Goal: Task Accomplishment & Management: Manage account settings

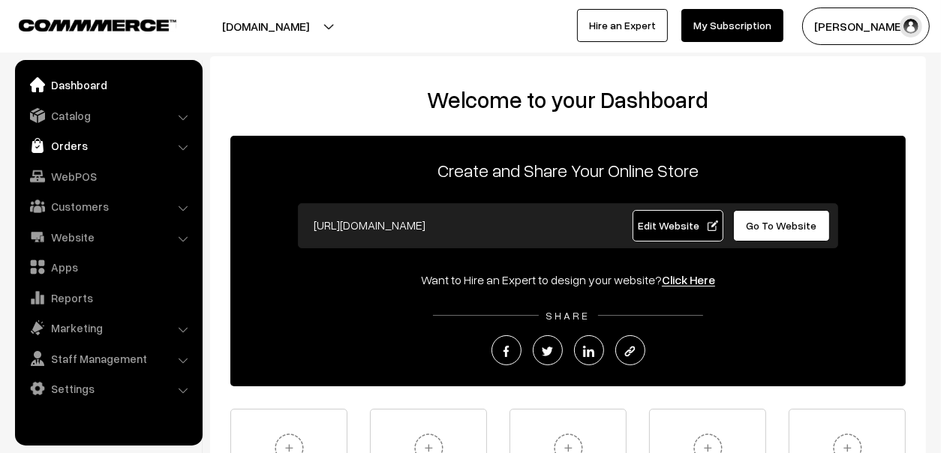
click at [77, 142] on link "Orders" at bounding box center [108, 145] width 179 height 27
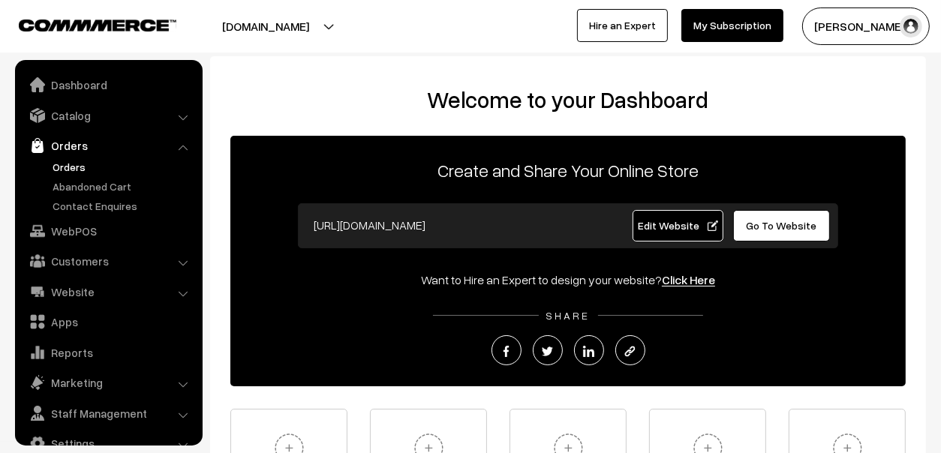
click at [63, 167] on link "Orders" at bounding box center [123, 167] width 149 height 16
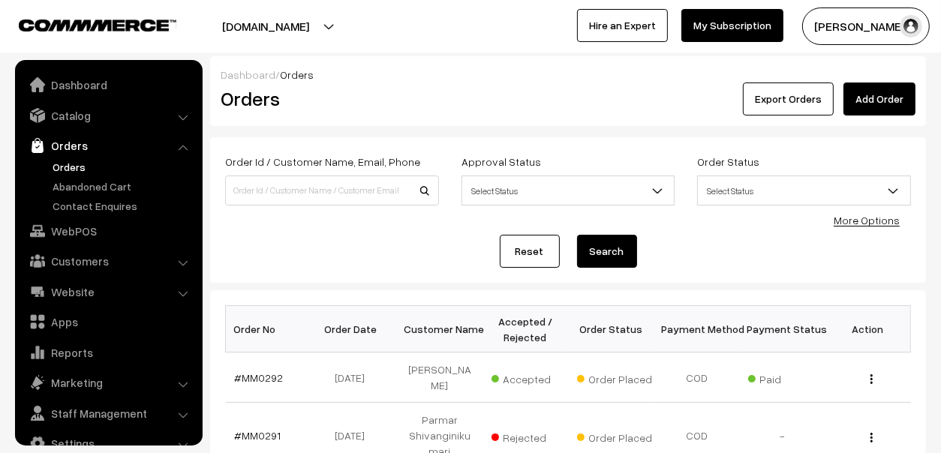
scroll to position [25, 0]
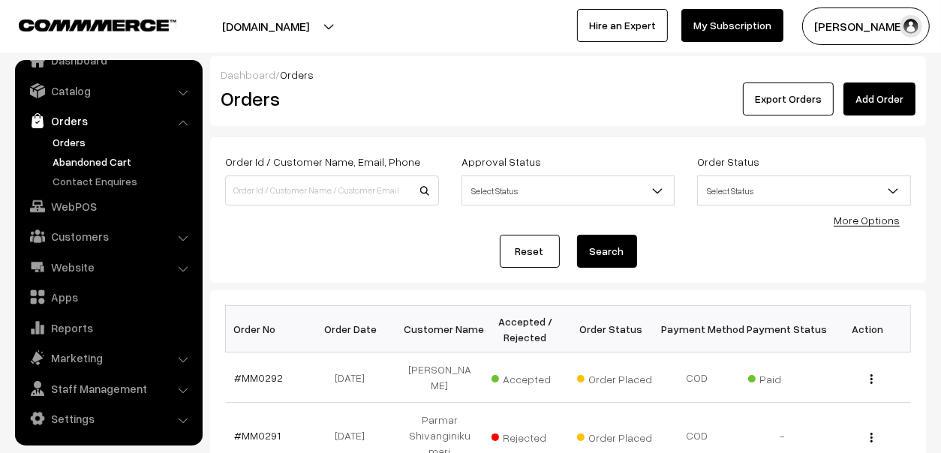
click at [68, 157] on link "Abandoned Cart" at bounding box center [123, 162] width 149 height 16
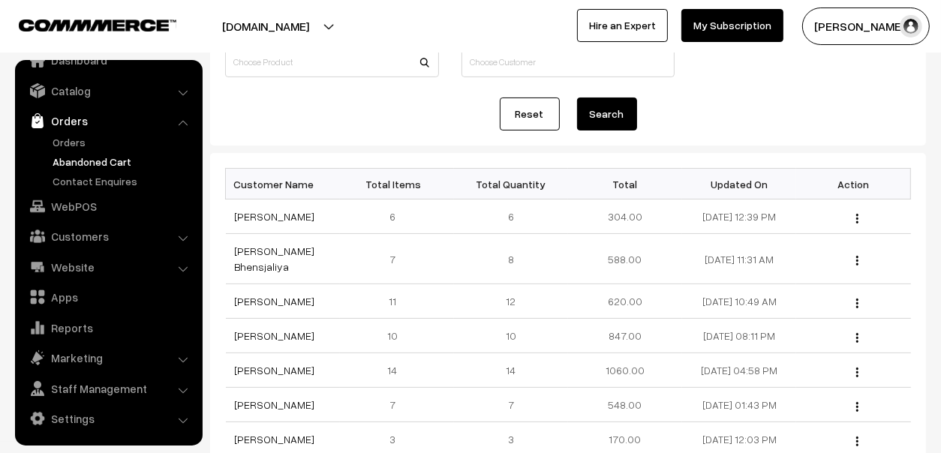
scroll to position [149, 0]
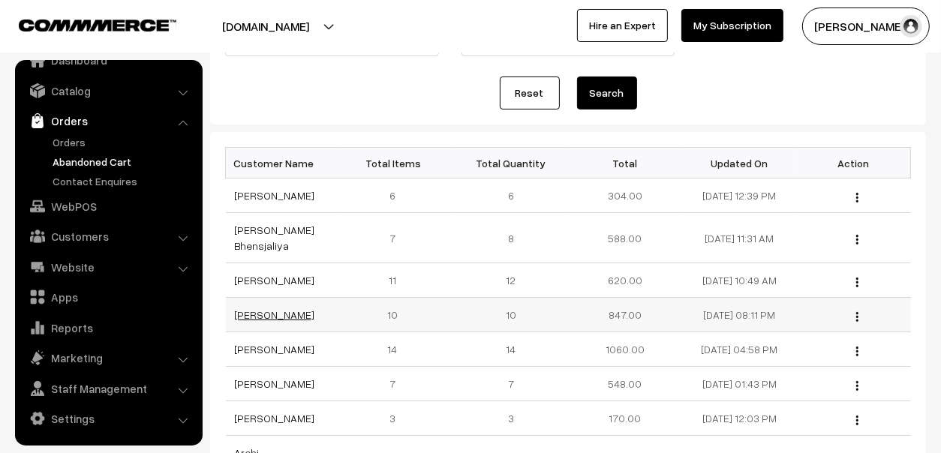
click at [252, 308] on link "Wahid Khan" at bounding box center [275, 314] width 80 height 13
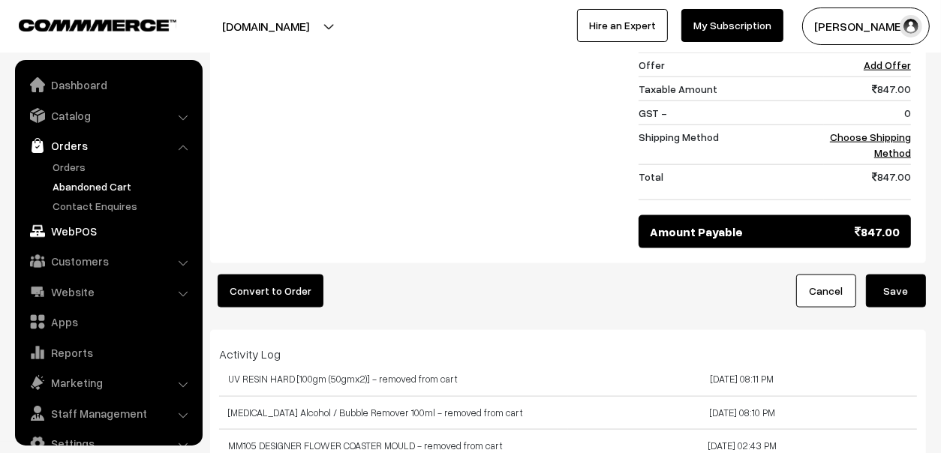
scroll to position [1275, 0]
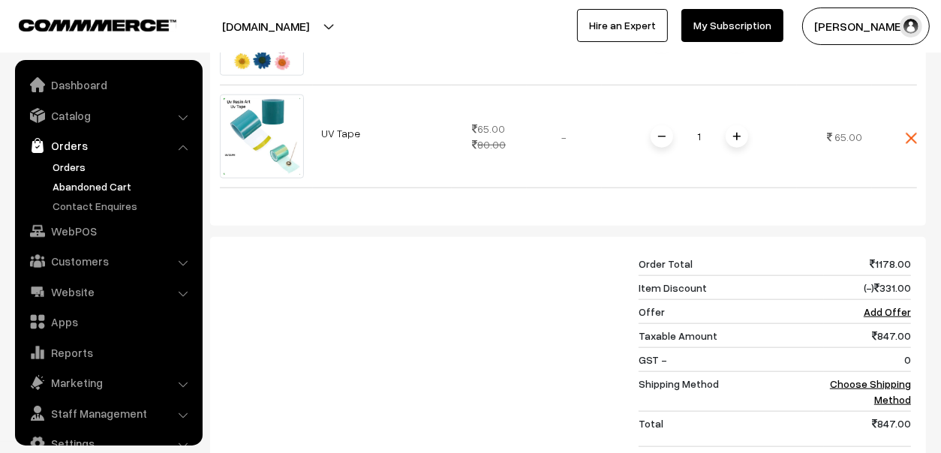
click at [84, 161] on link "Orders" at bounding box center [123, 167] width 149 height 16
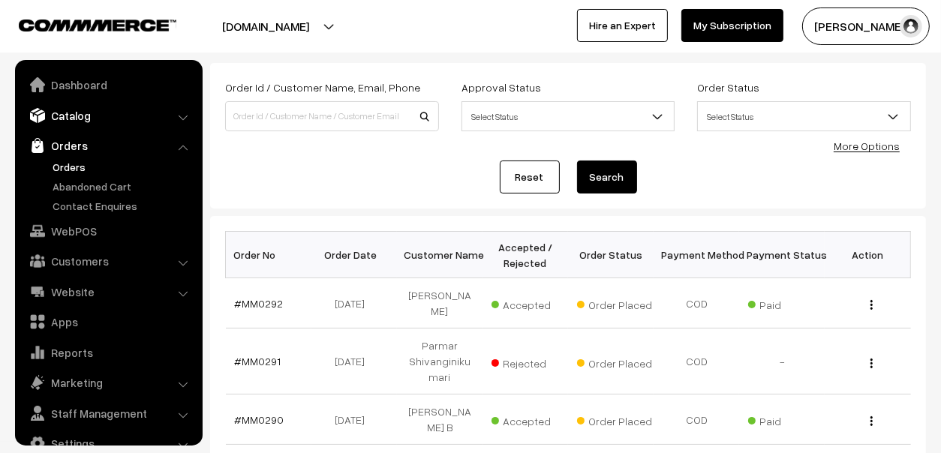
click at [74, 120] on link "Catalog" at bounding box center [108, 115] width 179 height 27
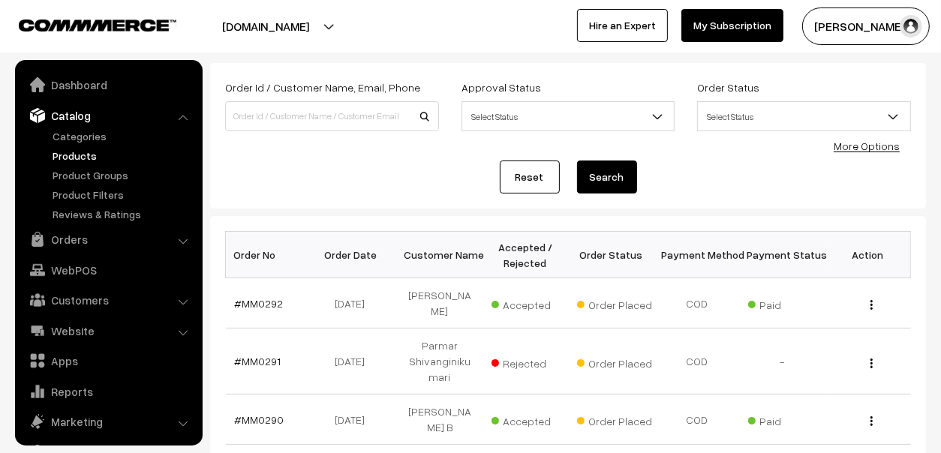
click at [79, 155] on link "Products" at bounding box center [123, 156] width 149 height 16
click at [303, 116] on input at bounding box center [332, 116] width 214 height 30
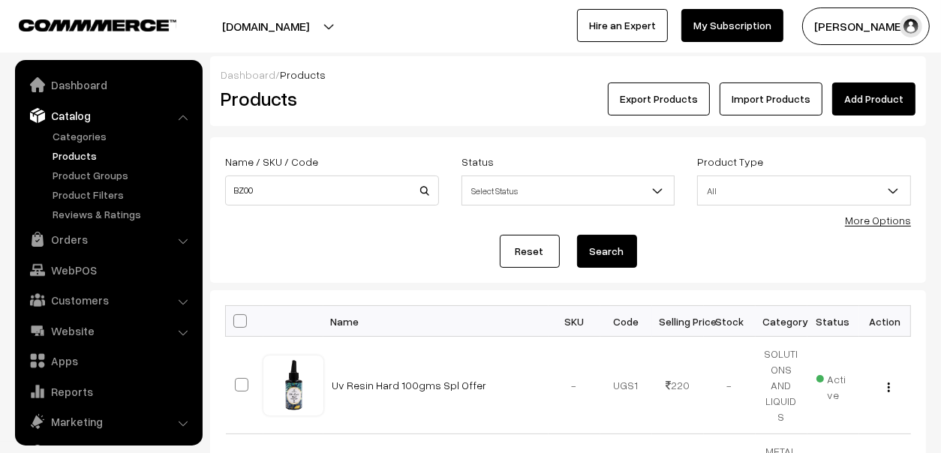
scroll to position [41, 0]
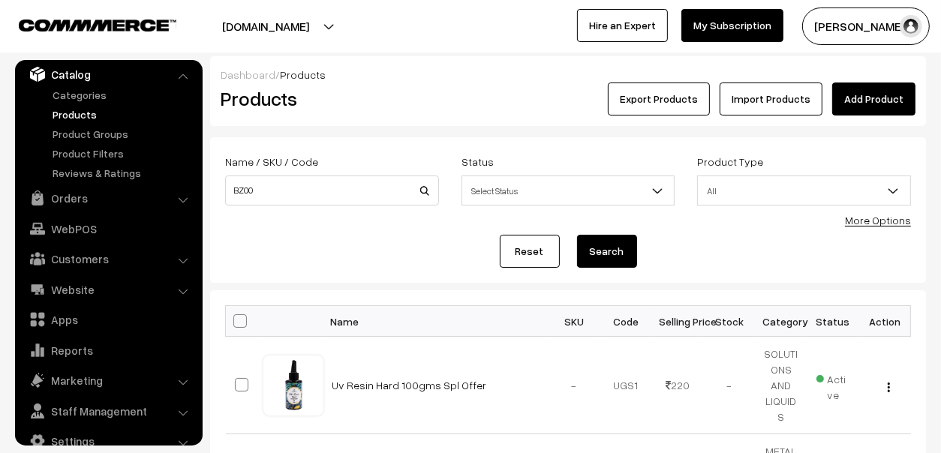
type input "BZ00"
click at [605, 245] on button "Search" at bounding box center [607, 251] width 60 height 33
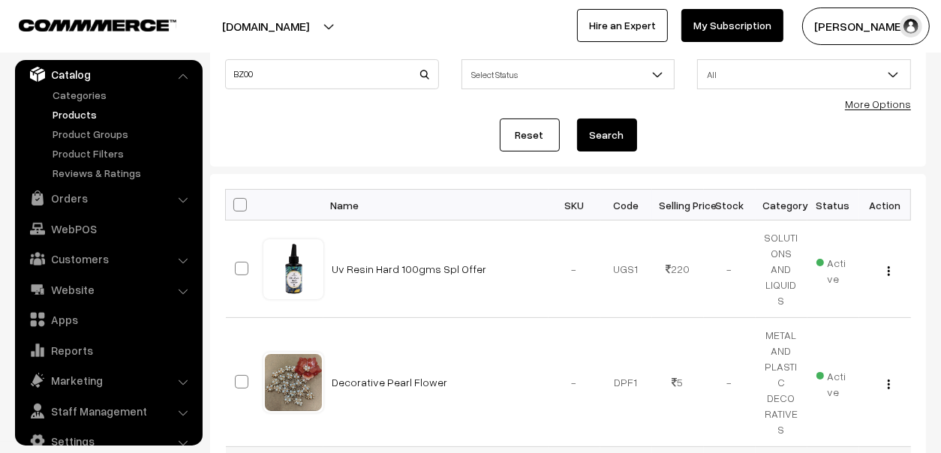
scroll to position [225, 0]
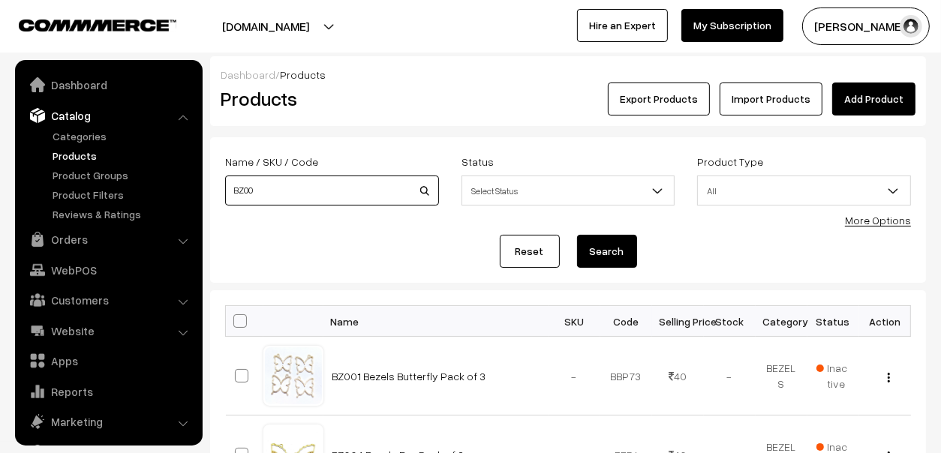
click at [284, 191] on input "BZ00" at bounding box center [332, 191] width 214 height 30
click at [283, 191] on input "BZ00" at bounding box center [332, 191] width 214 height 30
type input "bz001"
click at [619, 248] on button "Search" at bounding box center [607, 251] width 60 height 33
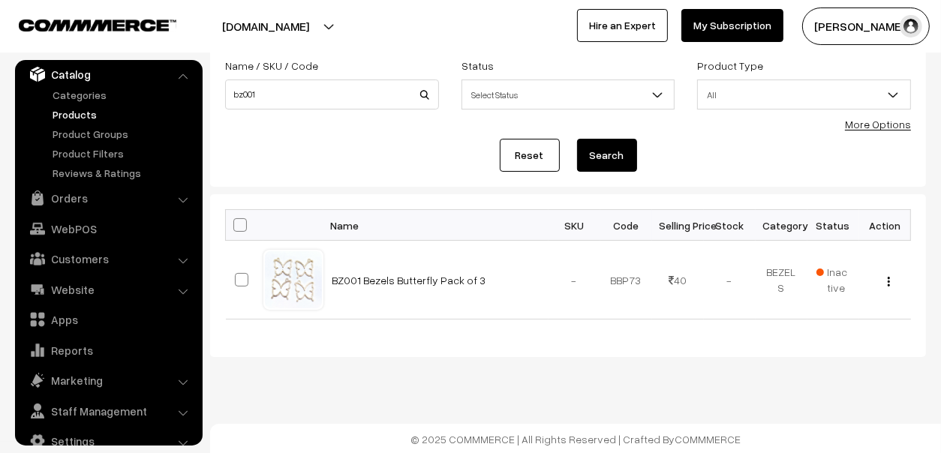
scroll to position [97, 0]
click at [336, 85] on input "bz001" at bounding box center [332, 94] width 214 height 30
type input "bz01"
click at [577, 138] on button "Search" at bounding box center [607, 154] width 60 height 33
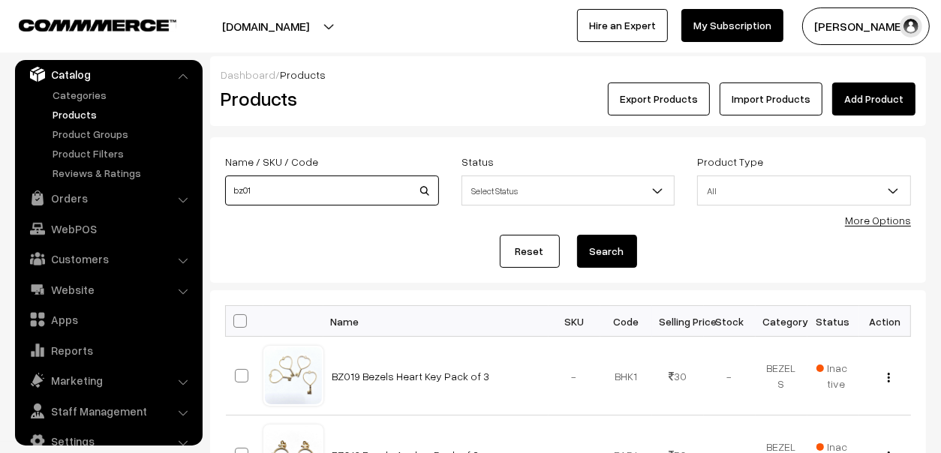
click at [328, 191] on input "bz01" at bounding box center [332, 191] width 214 height 30
type input "bz02"
click at [577, 235] on button "Search" at bounding box center [607, 251] width 60 height 33
click at [607, 248] on button "Search" at bounding box center [607, 251] width 60 height 33
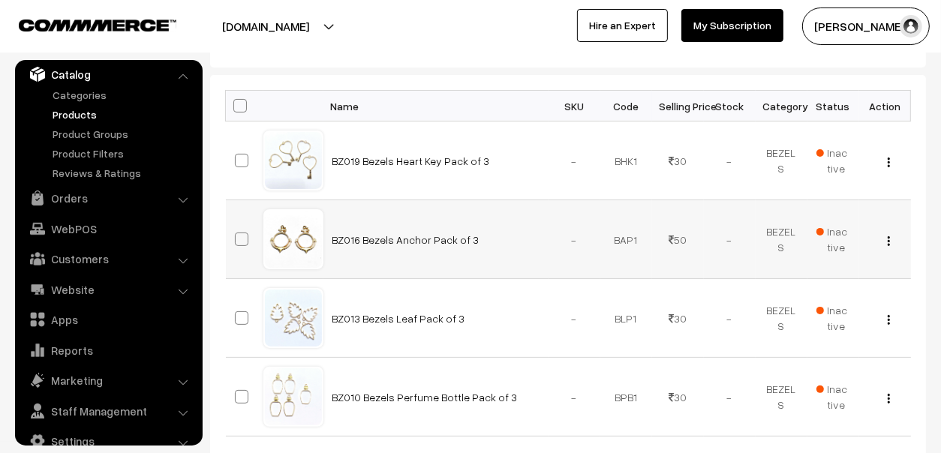
scroll to position [349, 0]
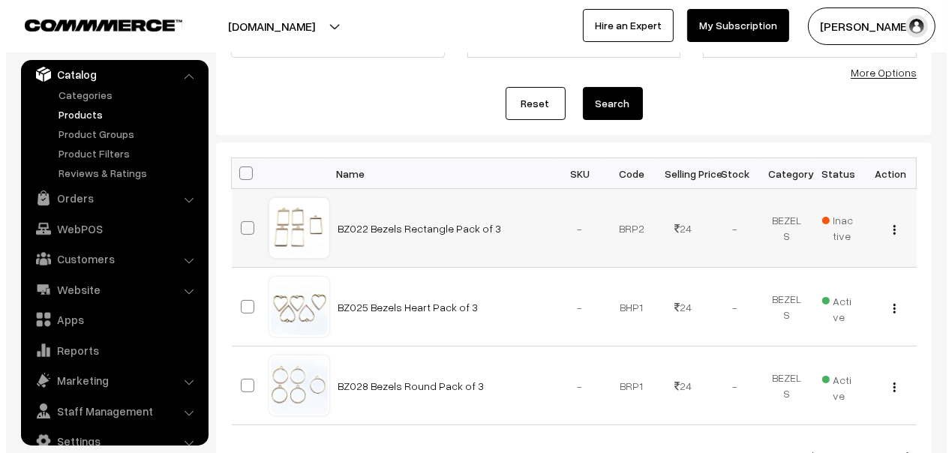
scroll to position [270, 0]
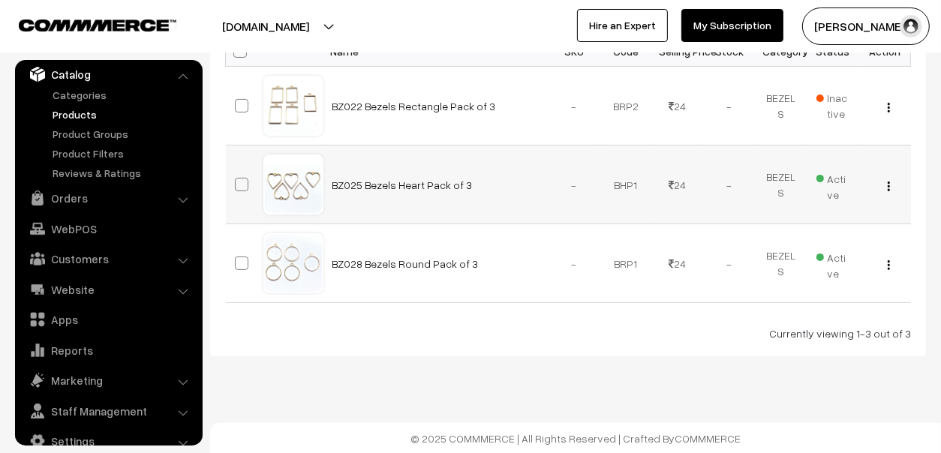
click at [835, 173] on span "Active" at bounding box center [833, 184] width 34 height 35
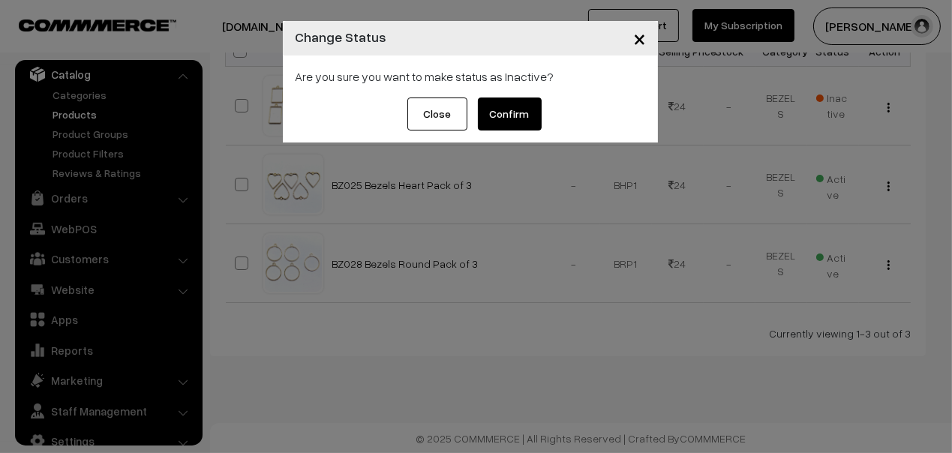
click at [535, 113] on button "Confirm" at bounding box center [510, 114] width 64 height 33
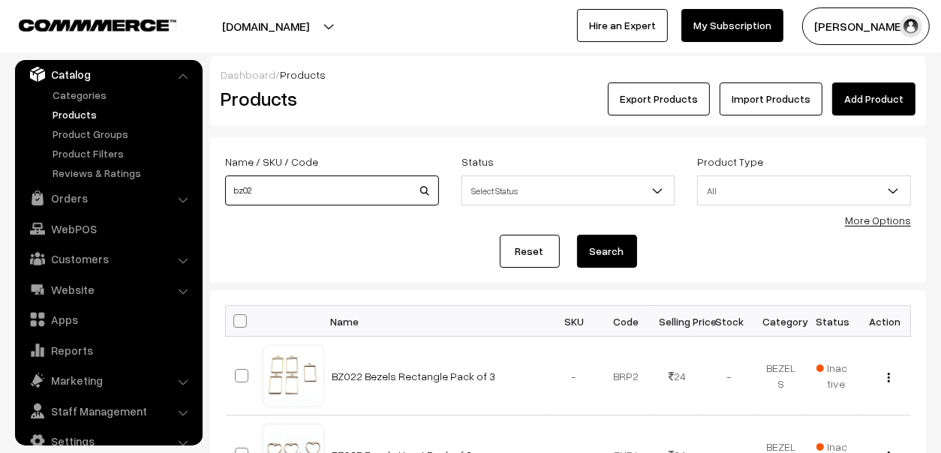
click at [318, 182] on input "bz02" at bounding box center [332, 191] width 214 height 30
type input "bz03"
click at [610, 245] on button "Search" at bounding box center [607, 251] width 60 height 33
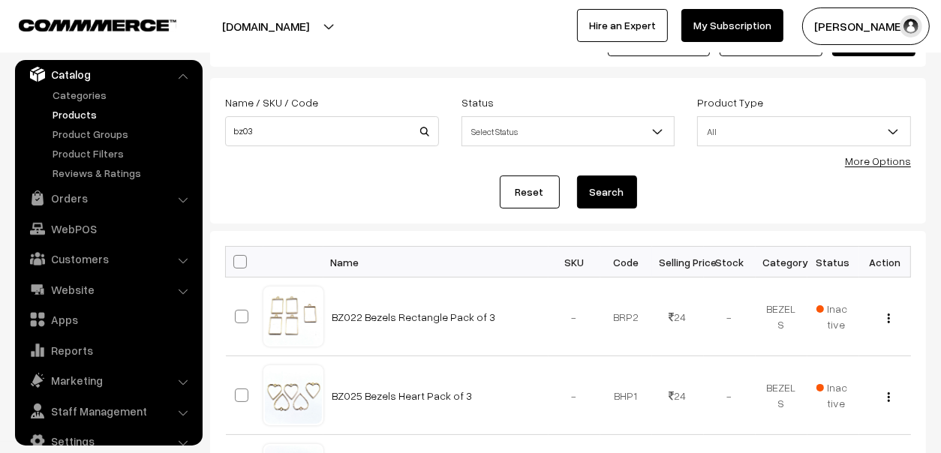
scroll to position [149, 0]
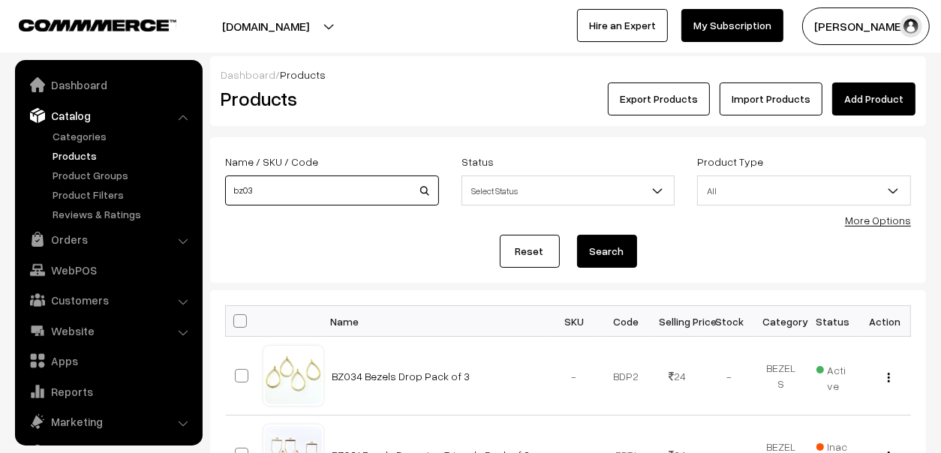
click at [335, 205] on input "bz03" at bounding box center [332, 191] width 214 height 30
type input "bz04"
click at [620, 254] on button "Search" at bounding box center [607, 251] width 60 height 33
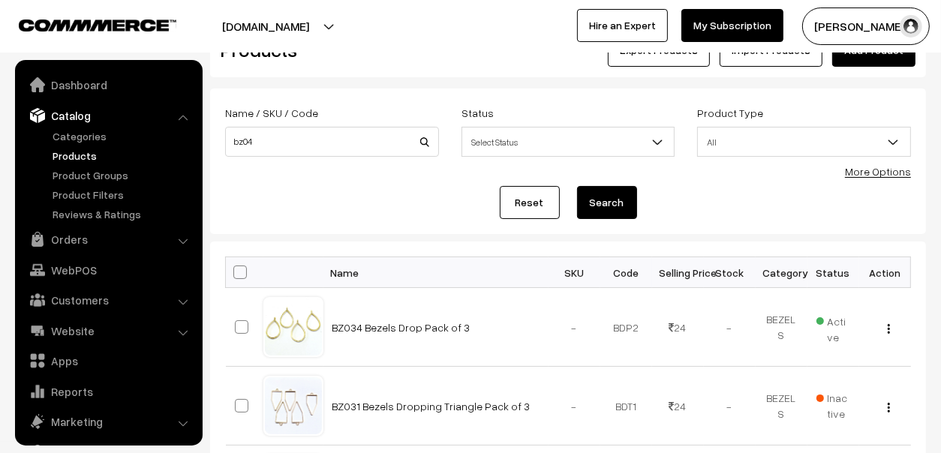
scroll to position [74, 0]
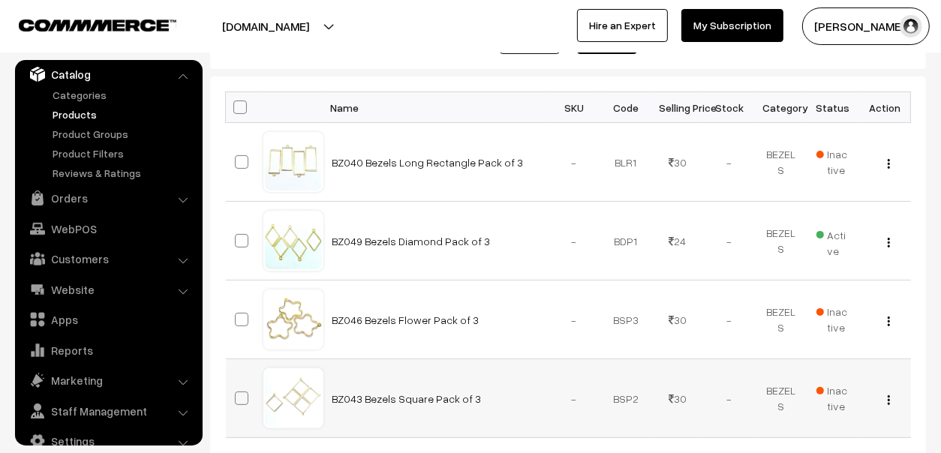
scroll to position [74, 0]
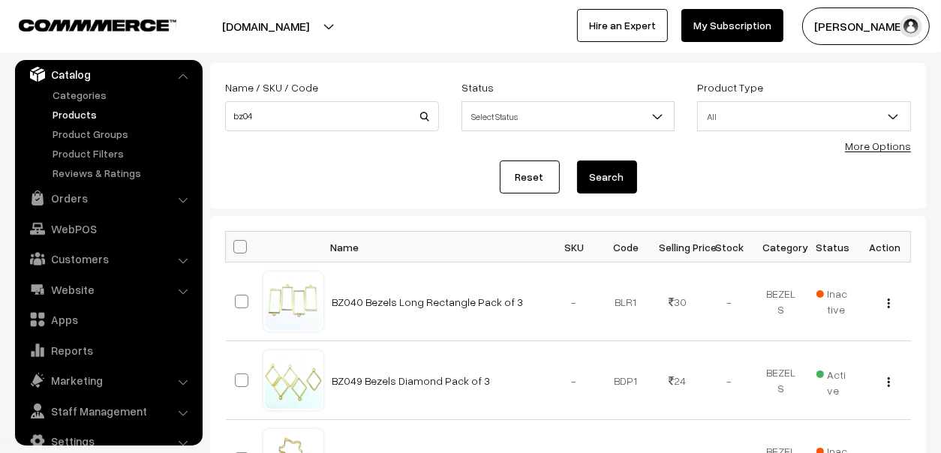
click at [296, 131] on div "Name / SKU / Code bz04" at bounding box center [332, 109] width 236 height 62
click at [304, 122] on input "bz04" at bounding box center [332, 116] width 214 height 30
type input "bz05"
click at [608, 185] on button "Search" at bounding box center [607, 177] width 60 height 33
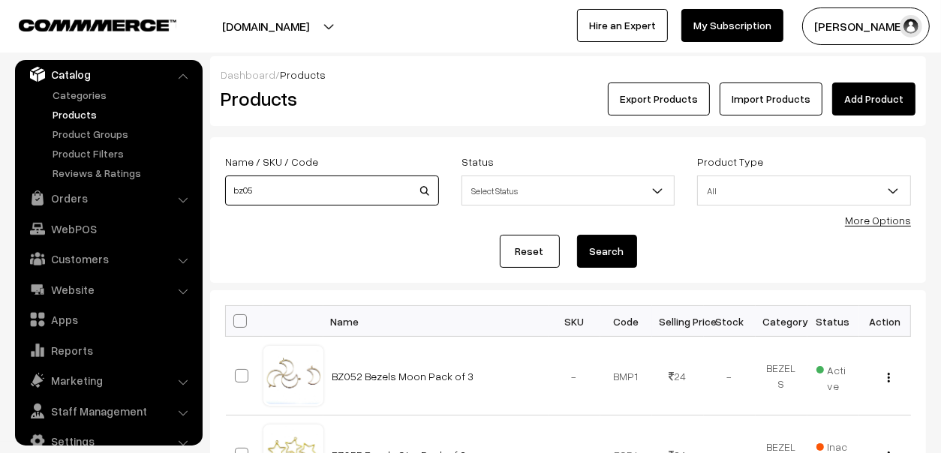
click at [286, 200] on input "bz05" at bounding box center [332, 191] width 214 height 30
type input "bz06"
click at [617, 254] on button "Search" at bounding box center [607, 251] width 60 height 33
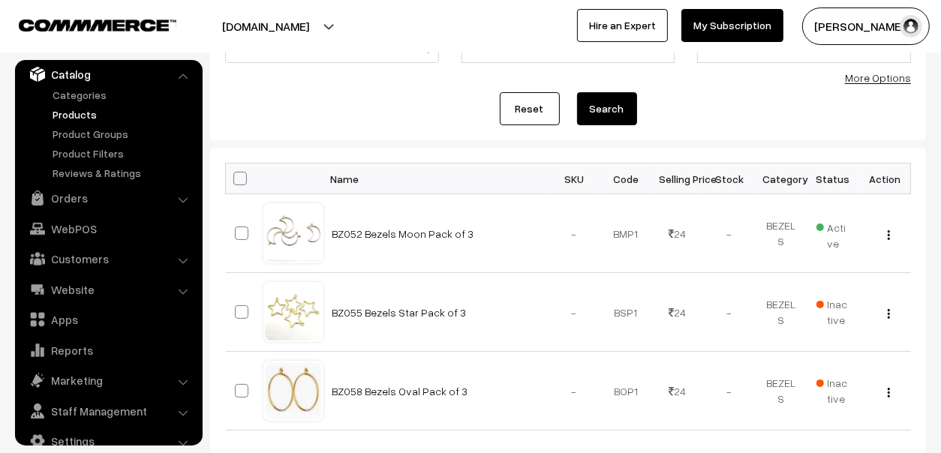
scroll to position [149, 0]
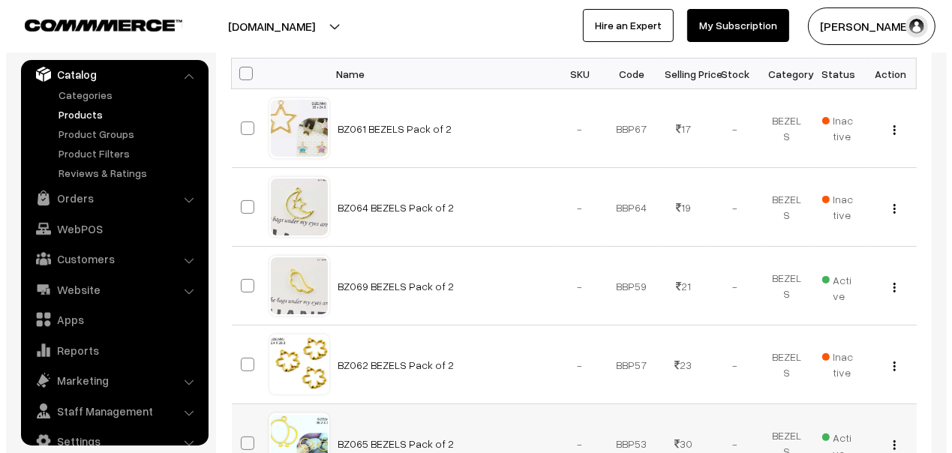
scroll to position [225, 0]
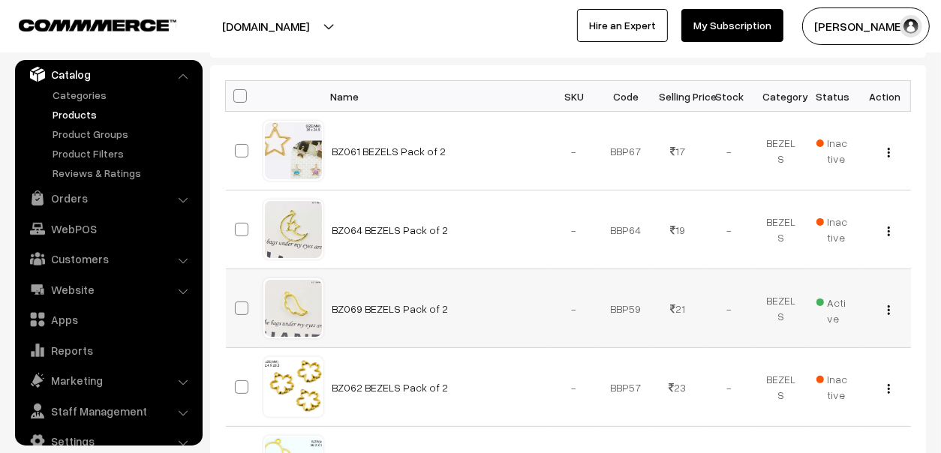
click at [833, 304] on span "Active" at bounding box center [833, 308] width 34 height 35
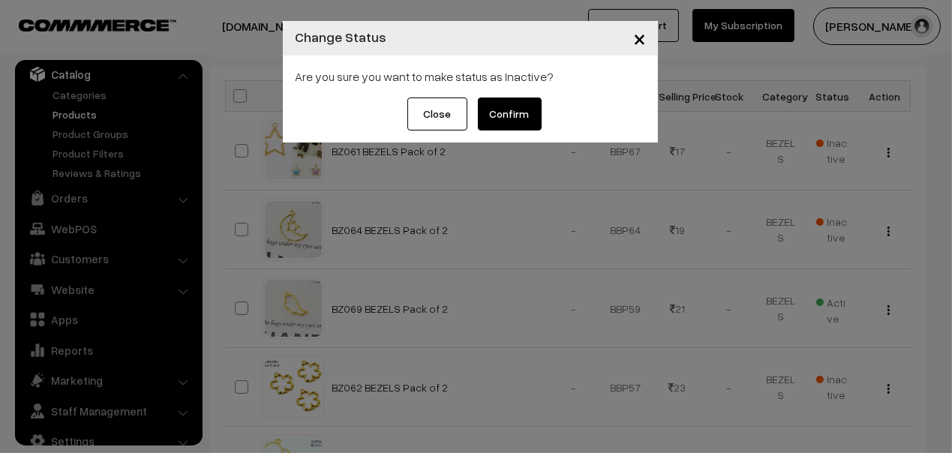
click at [512, 107] on button "Confirm" at bounding box center [510, 114] width 64 height 33
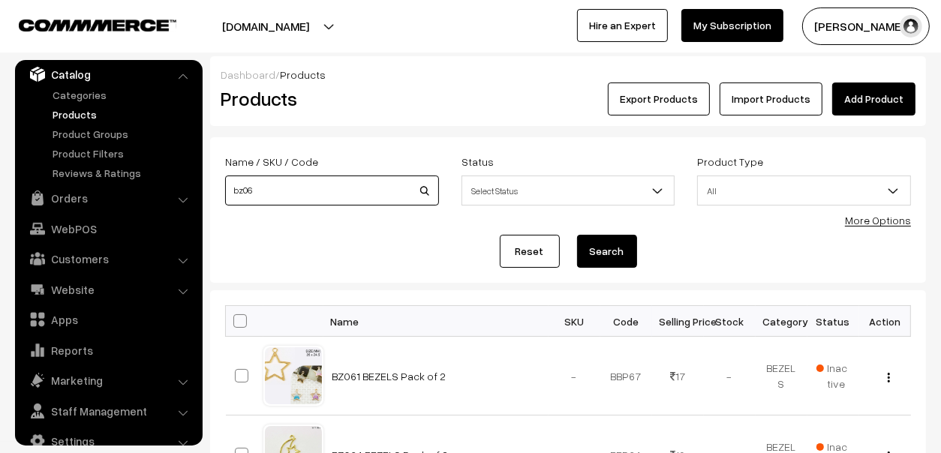
click at [294, 197] on input "bz06" at bounding box center [332, 191] width 214 height 30
type input "bz07"
click at [605, 239] on button "Search" at bounding box center [607, 251] width 60 height 33
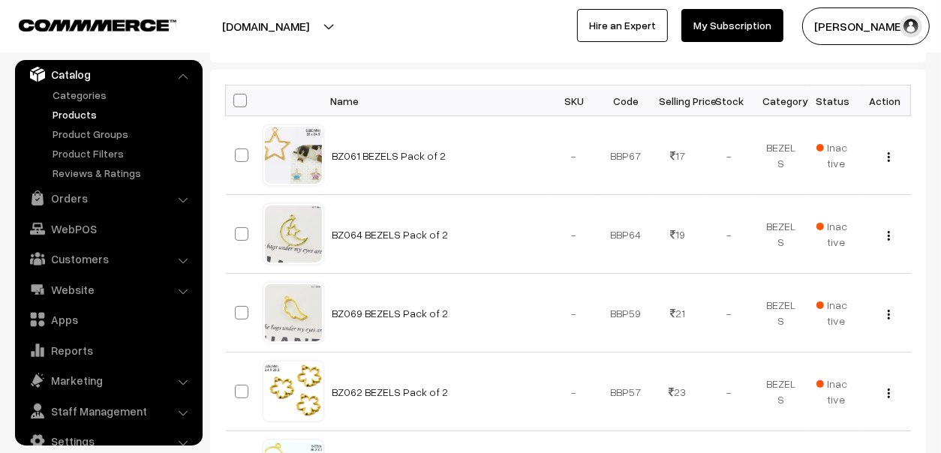
scroll to position [225, 0]
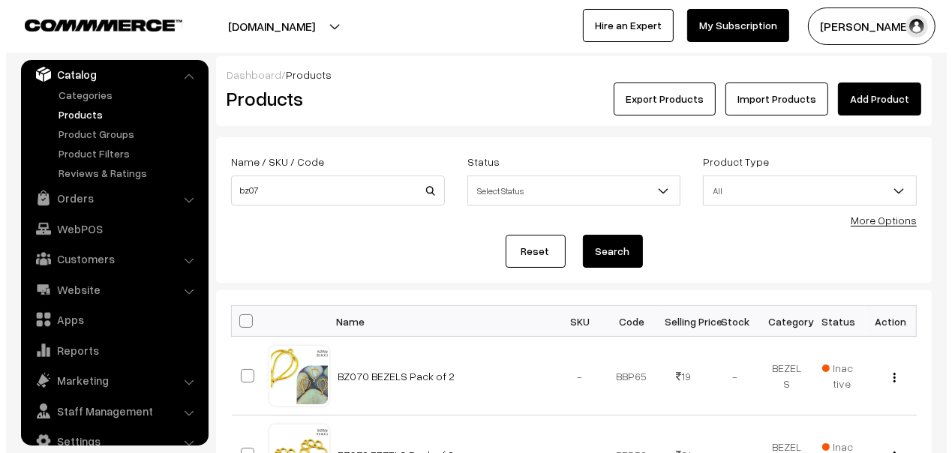
scroll to position [225, 0]
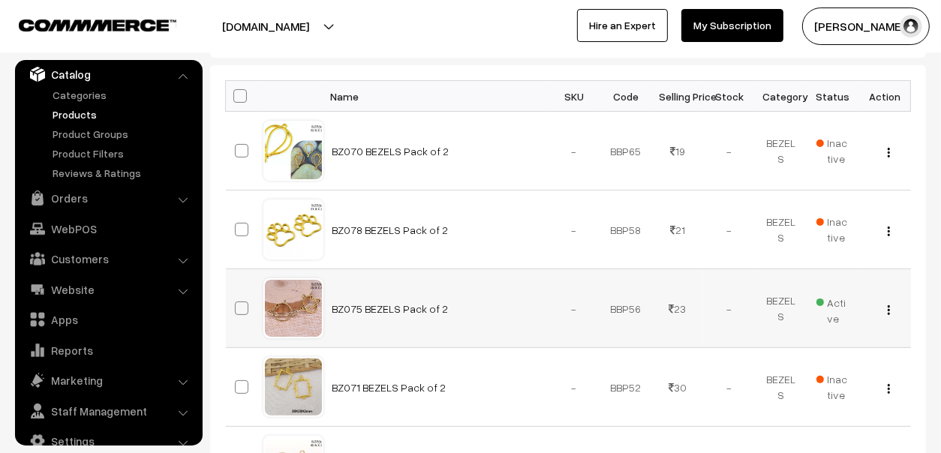
click at [836, 306] on span "Active" at bounding box center [833, 308] width 34 height 35
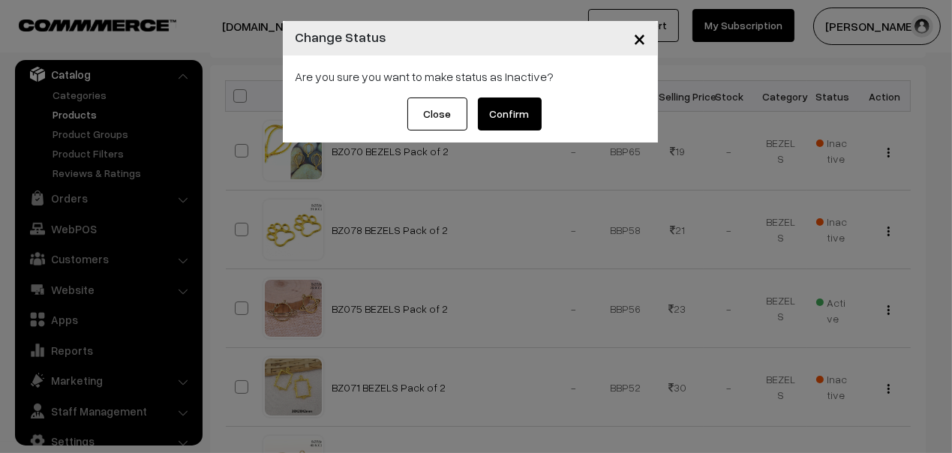
click at [507, 113] on button "Confirm" at bounding box center [510, 114] width 64 height 33
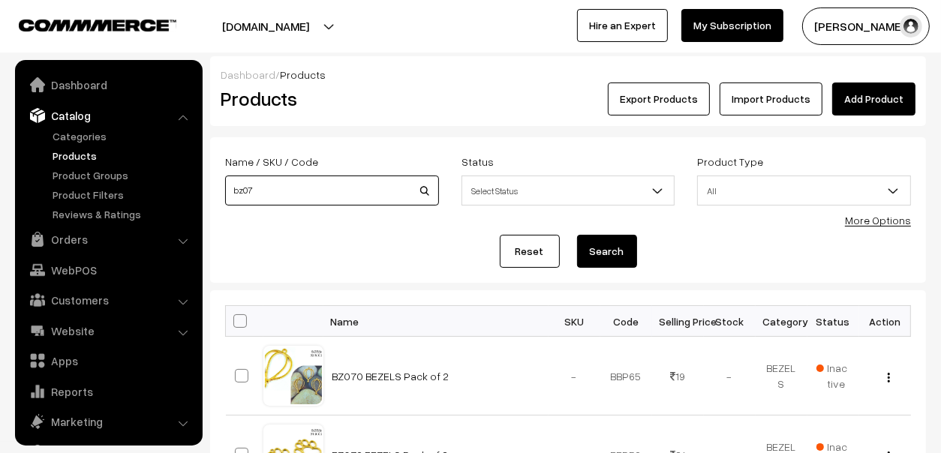
click at [305, 200] on input "bz07" at bounding box center [332, 191] width 214 height 30
type input "bz08"
click at [613, 251] on button "Search" at bounding box center [607, 251] width 60 height 33
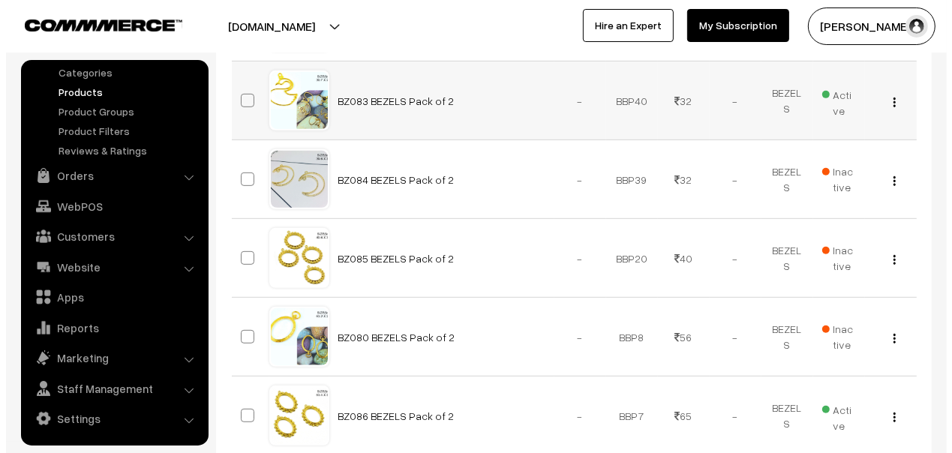
scroll to position [599, 0]
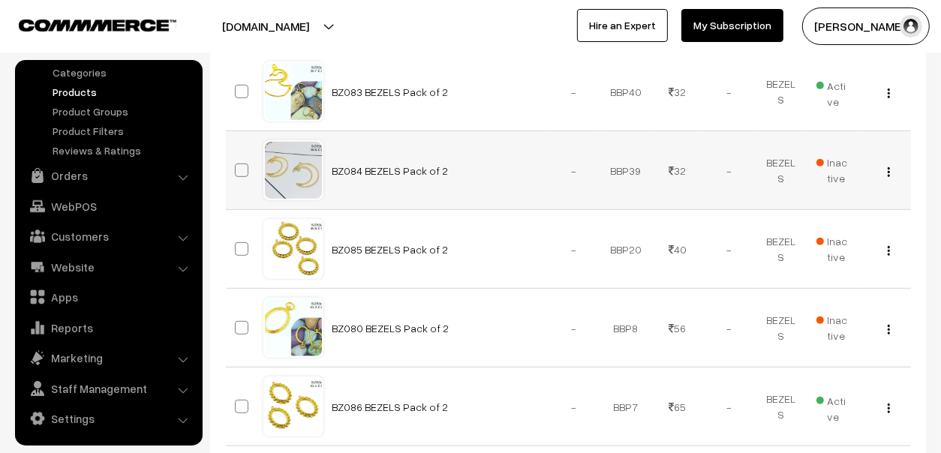
click at [838, 156] on span "Inactive" at bounding box center [833, 171] width 34 height 32
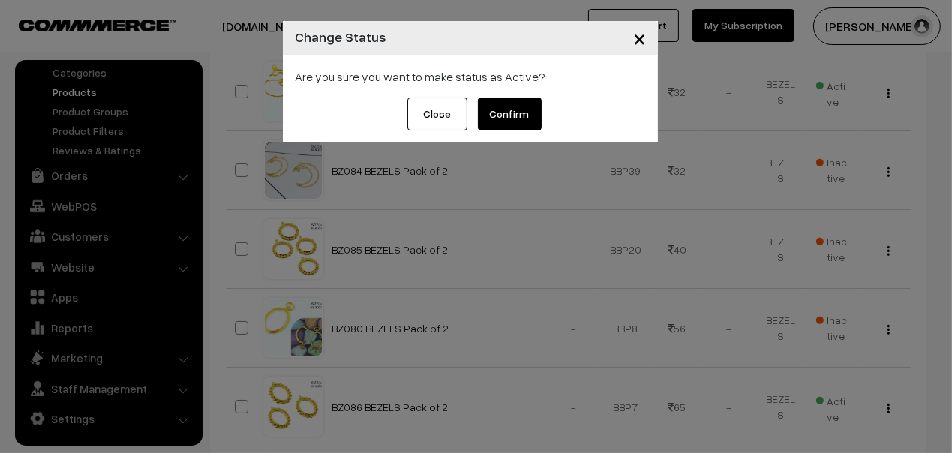
click at [522, 116] on button "Confirm" at bounding box center [510, 114] width 64 height 33
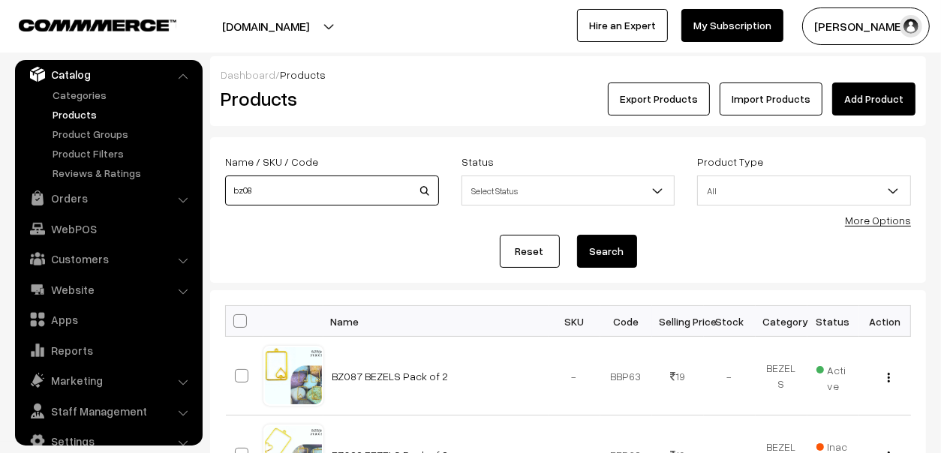
click at [286, 179] on input "bz08" at bounding box center [332, 191] width 214 height 30
type input "bz09"
click at [608, 258] on button "Search" at bounding box center [607, 251] width 60 height 33
click at [368, 180] on input "bz09" at bounding box center [332, 191] width 214 height 30
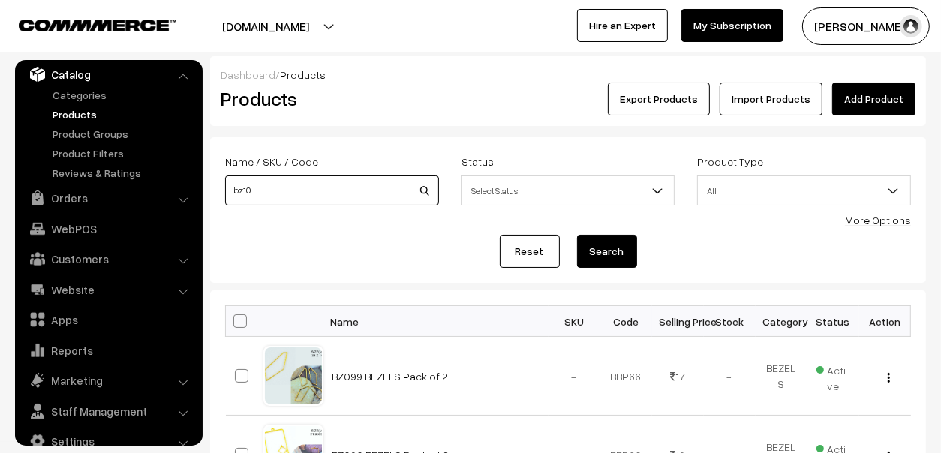
type input "bz10"
click at [627, 252] on button "Search" at bounding box center [607, 251] width 60 height 33
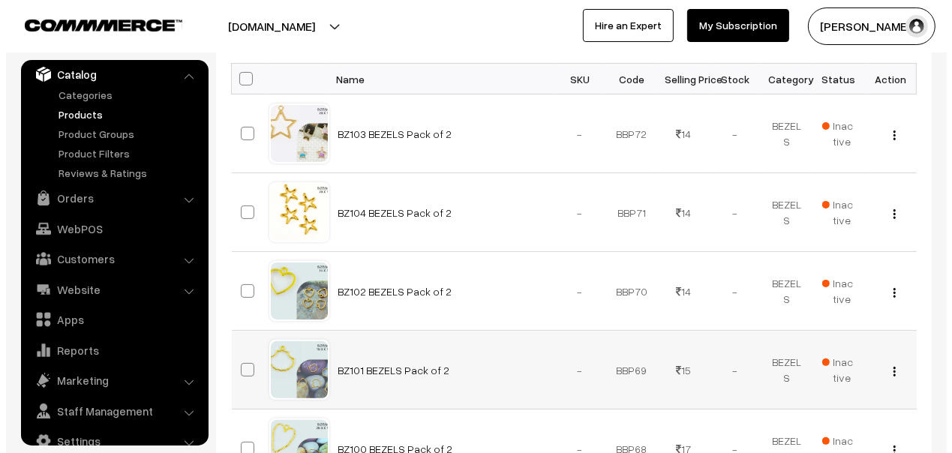
scroll to position [225, 0]
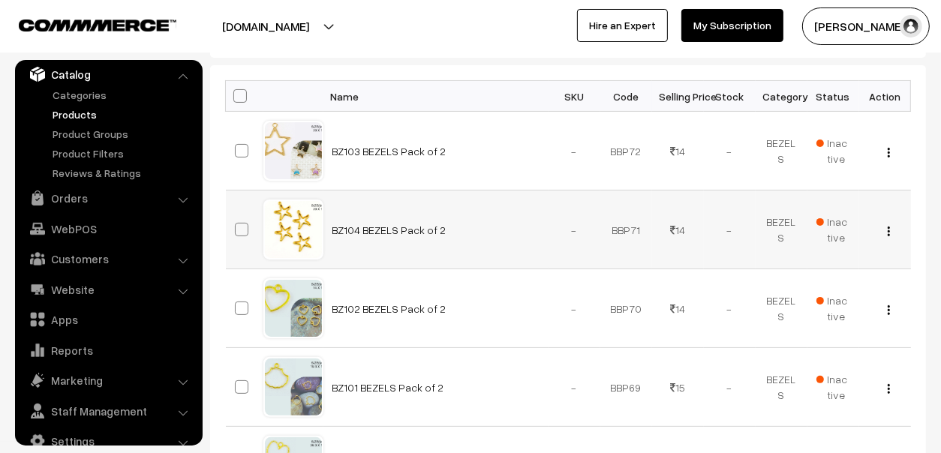
click at [831, 225] on span "Inactive" at bounding box center [833, 230] width 34 height 32
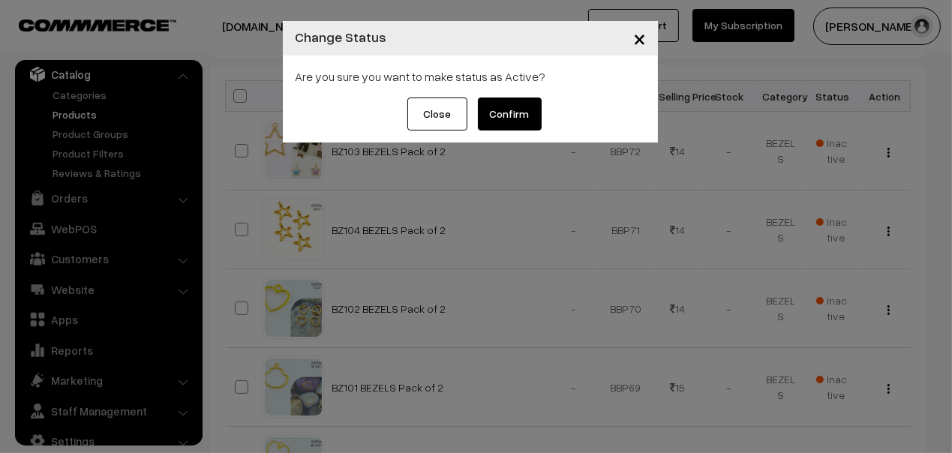
click at [530, 117] on button "Confirm" at bounding box center [510, 114] width 64 height 33
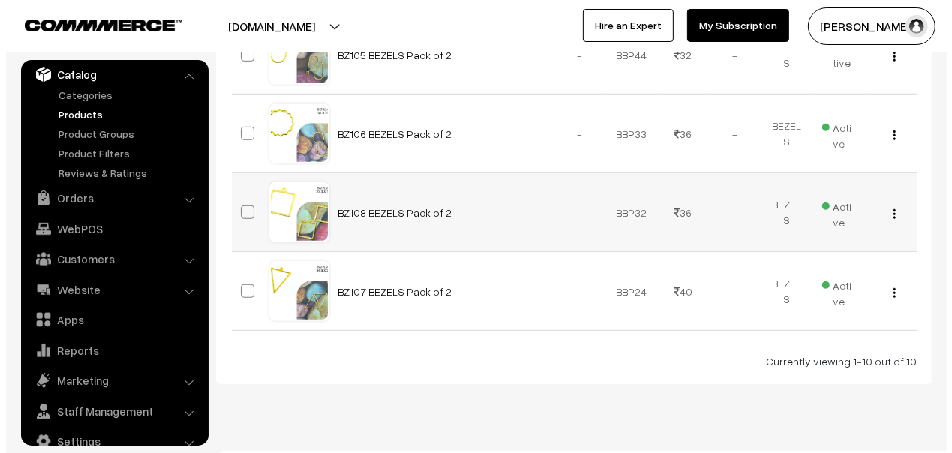
scroll to position [821, 0]
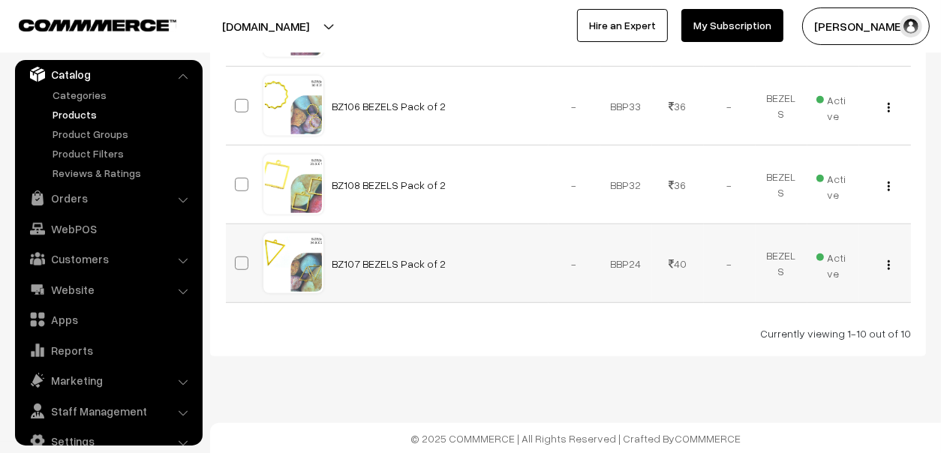
click at [819, 275] on span "Active" at bounding box center [833, 263] width 34 height 35
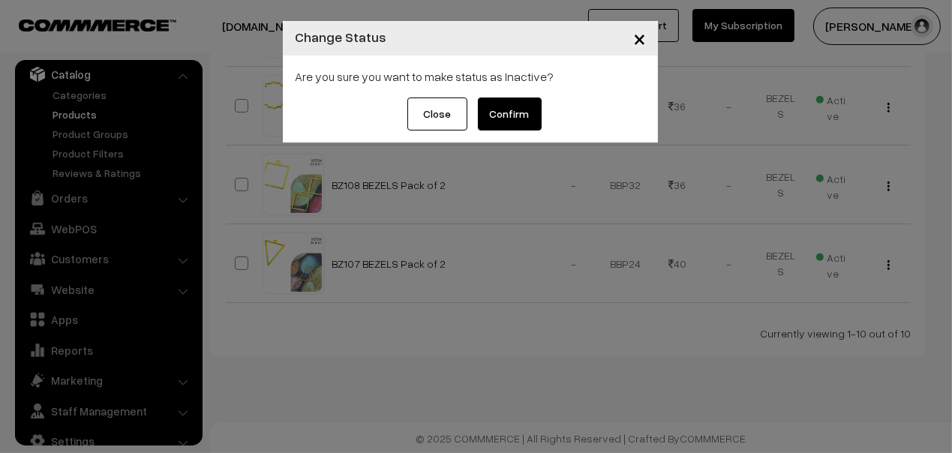
click at [500, 106] on button "Confirm" at bounding box center [510, 114] width 64 height 33
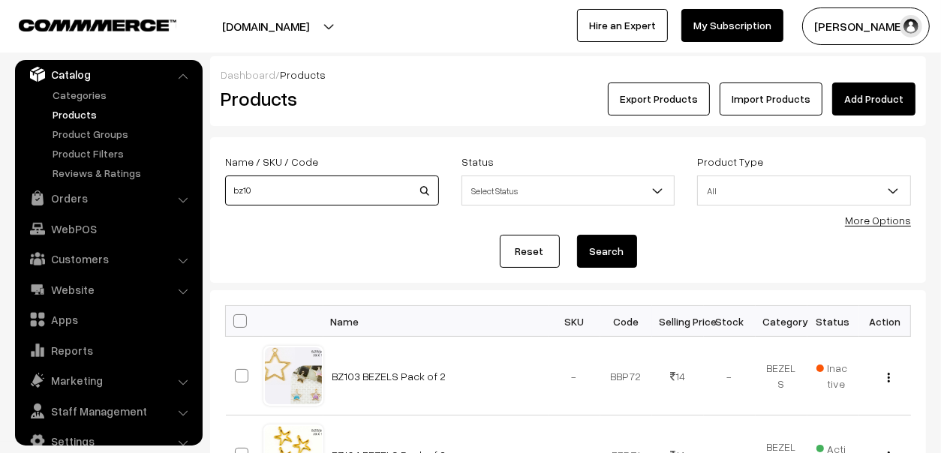
click at [329, 195] on input "bz10" at bounding box center [332, 191] width 214 height 30
type input "bz11"
click at [608, 248] on button "Search" at bounding box center [607, 251] width 60 height 33
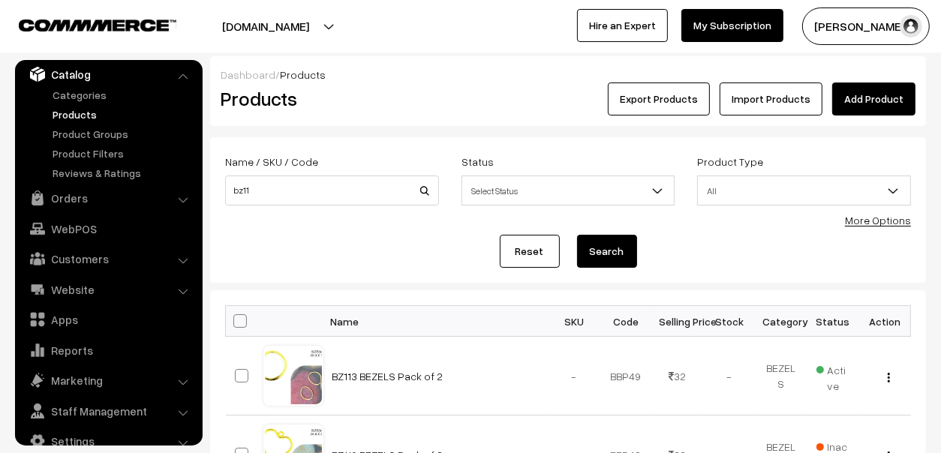
click at [286, 206] on div "Name / SKU / Code bz11" at bounding box center [332, 183] width 236 height 62
click at [300, 191] on input "bz11" at bounding box center [332, 191] width 214 height 30
type input "bz12"
click at [596, 243] on button "Search" at bounding box center [607, 251] width 60 height 33
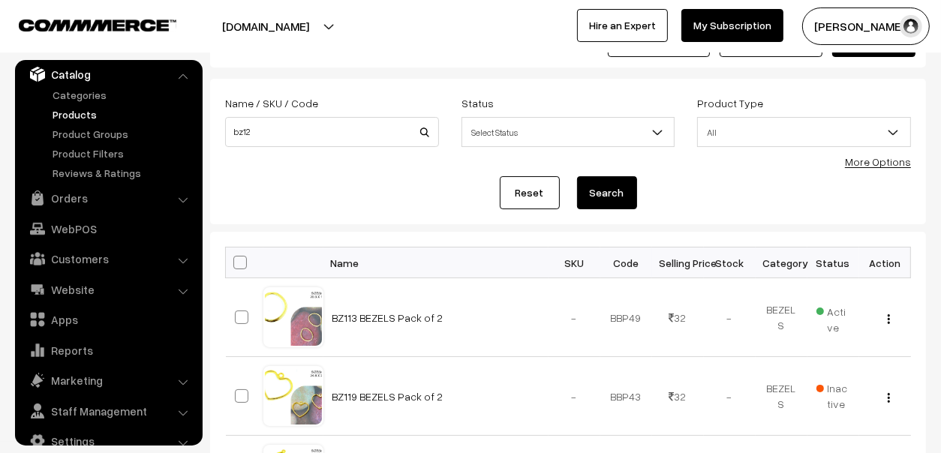
scroll to position [149, 0]
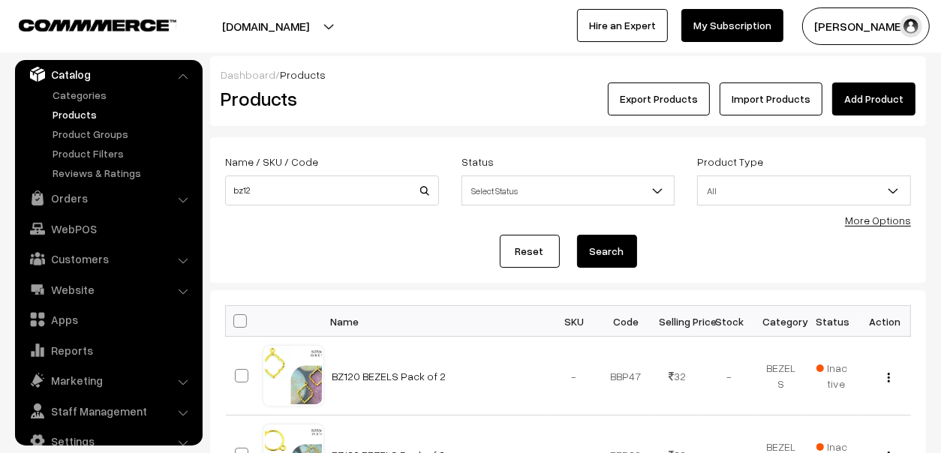
click at [270, 174] on div "Name / SKU / Code bz12" at bounding box center [332, 178] width 214 height 53
click at [287, 191] on input "bz12" at bounding box center [332, 191] width 214 height 30
type input "bz125"
click at [591, 239] on button "Search" at bounding box center [607, 251] width 60 height 33
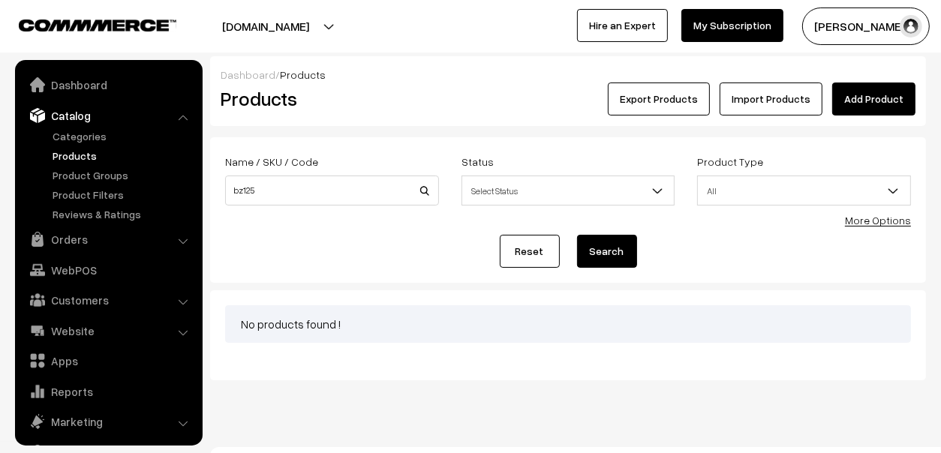
scroll to position [41, 0]
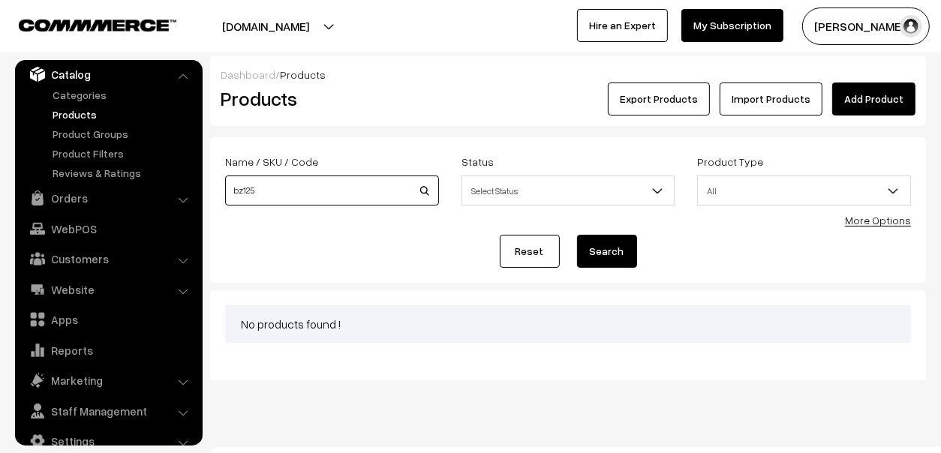
click at [285, 188] on input "bz125" at bounding box center [332, 191] width 214 height 30
type input "bz13"
click at [577, 235] on button "Search" at bounding box center [607, 251] width 60 height 33
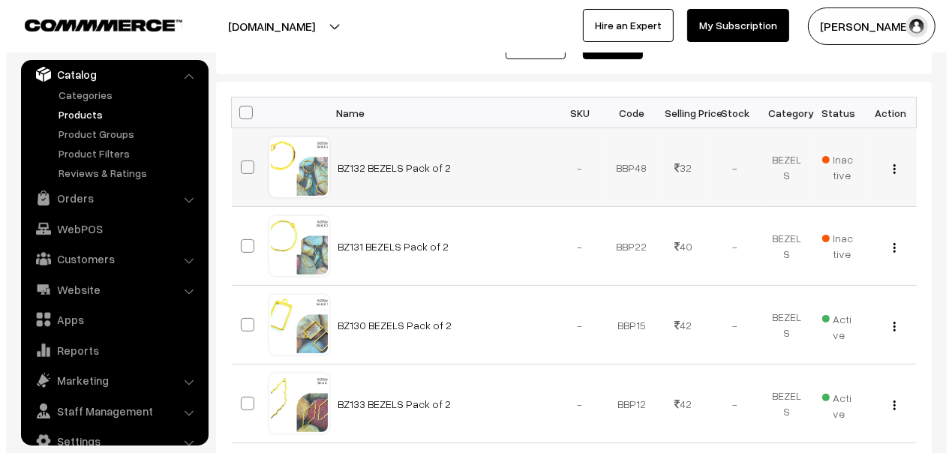
scroll to position [299, 0]
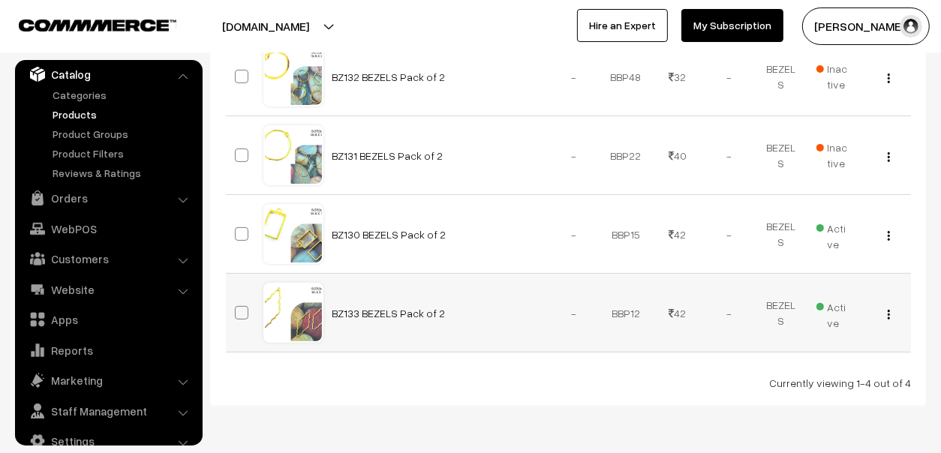
click at [821, 302] on span "Active" at bounding box center [833, 313] width 34 height 35
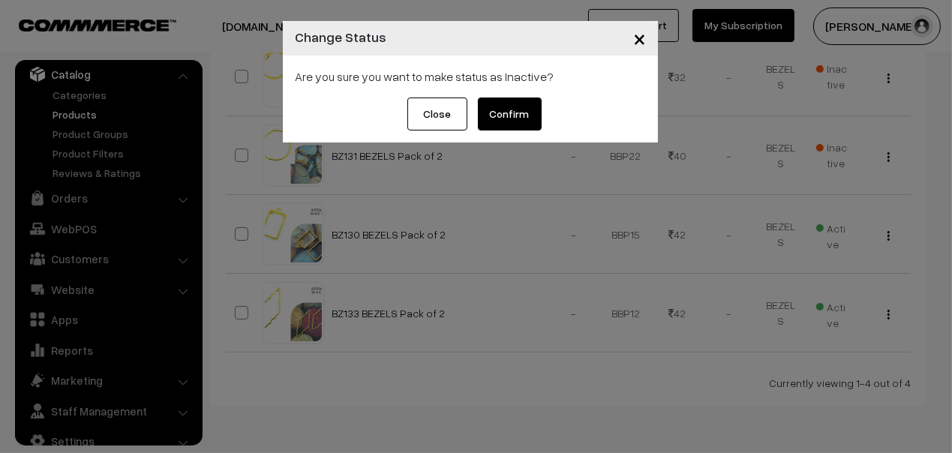
click at [532, 111] on button "Confirm" at bounding box center [510, 114] width 64 height 33
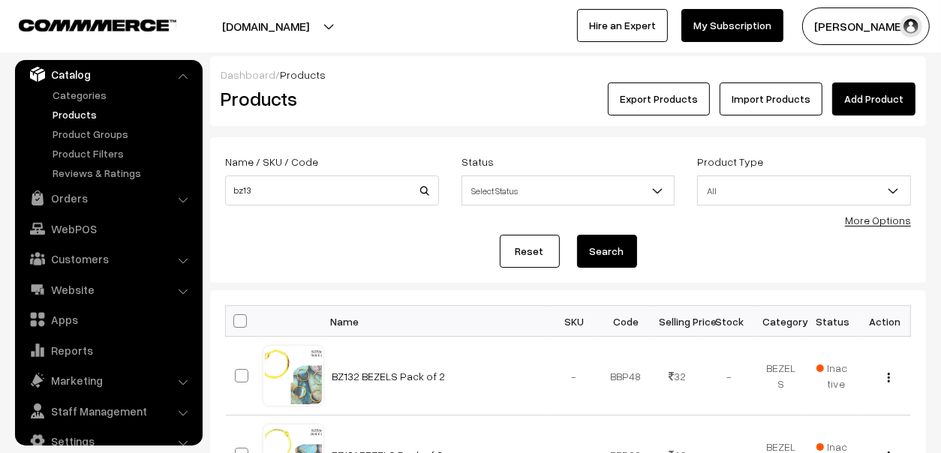
click at [302, 208] on div "Name / SKU / Code bz13" at bounding box center [332, 183] width 236 height 62
click at [313, 191] on input "bz13" at bounding box center [332, 191] width 214 height 30
type input "BZ125"
click at [614, 251] on button "Search" at bounding box center [607, 251] width 60 height 33
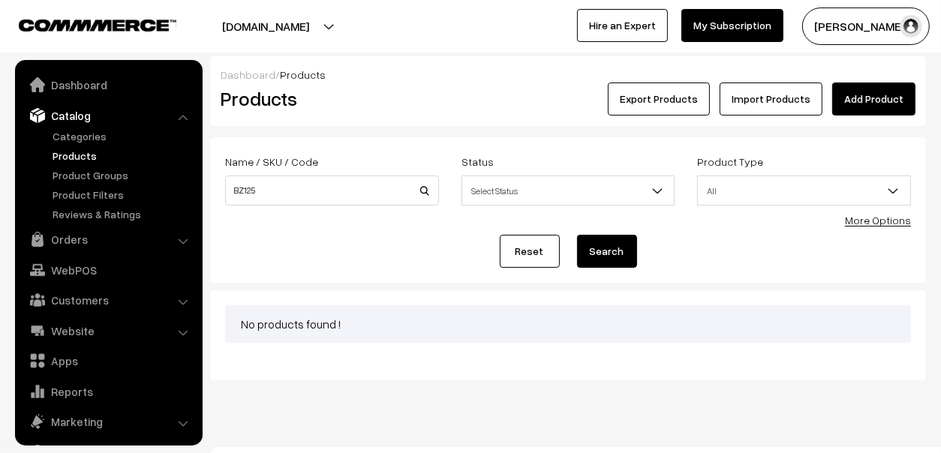
scroll to position [41, 0]
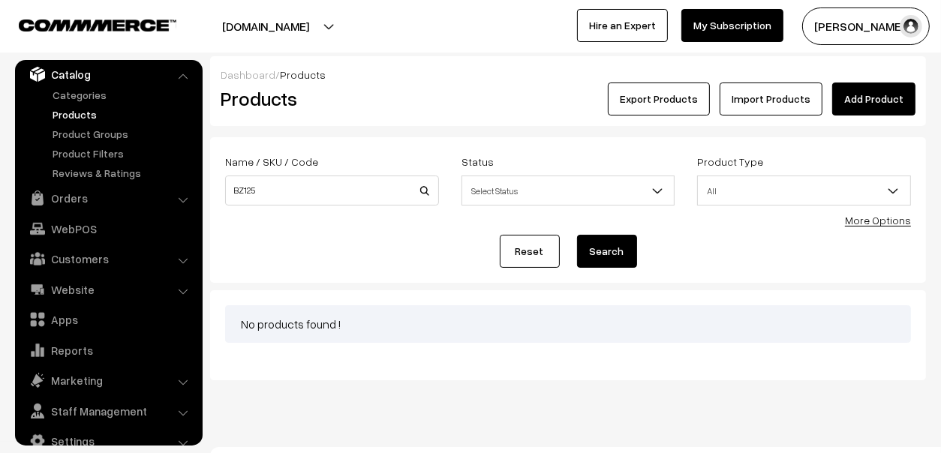
click at [74, 109] on link "Products" at bounding box center [123, 115] width 149 height 16
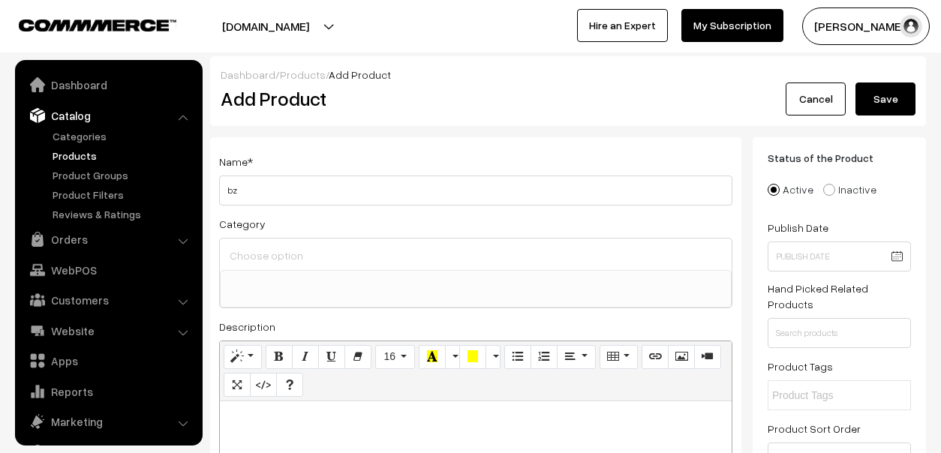
select select
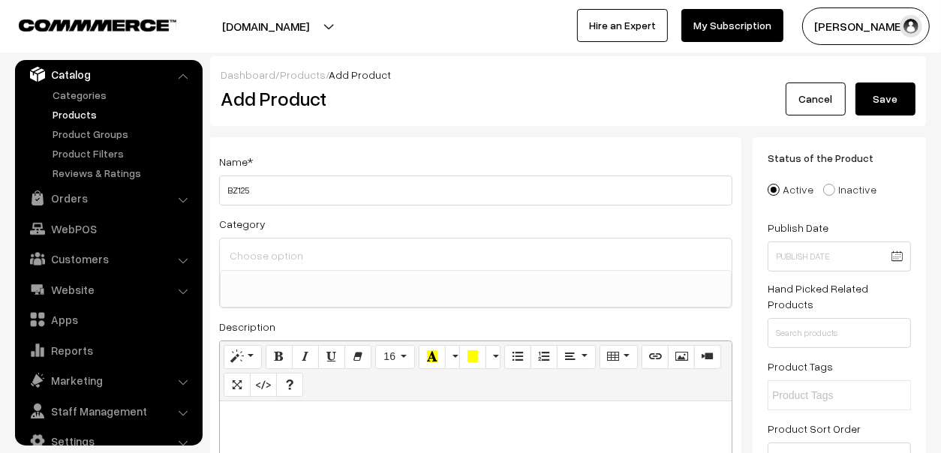
type input "BZ125"
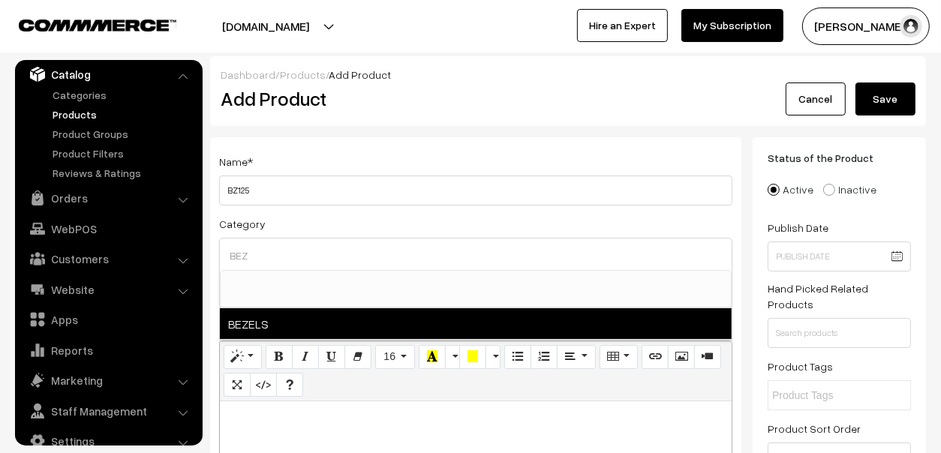
type input "BEZ"
click at [248, 329] on span "BEZELS" at bounding box center [476, 323] width 512 height 31
select select "33"
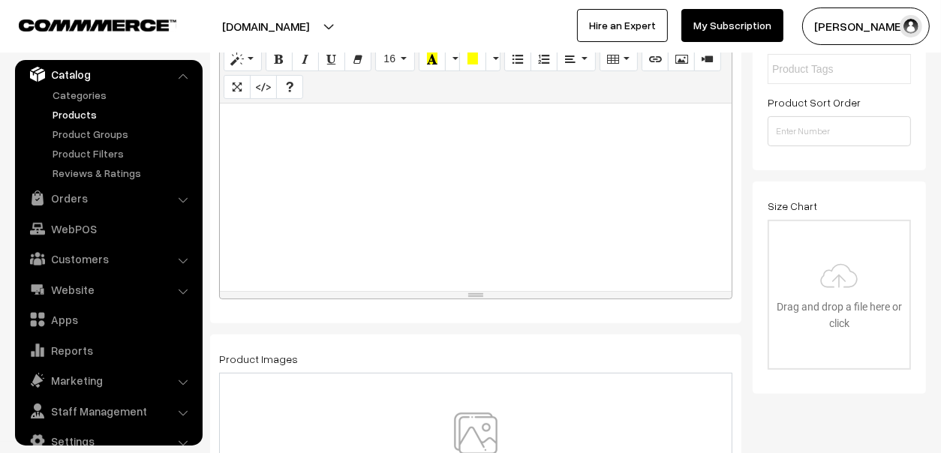
scroll to position [450, 0]
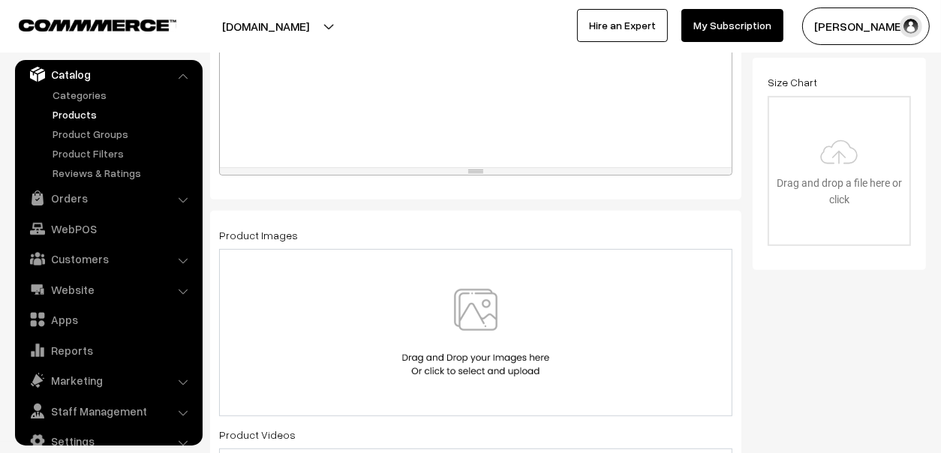
click at [482, 308] on img at bounding box center [475, 333] width 155 height 88
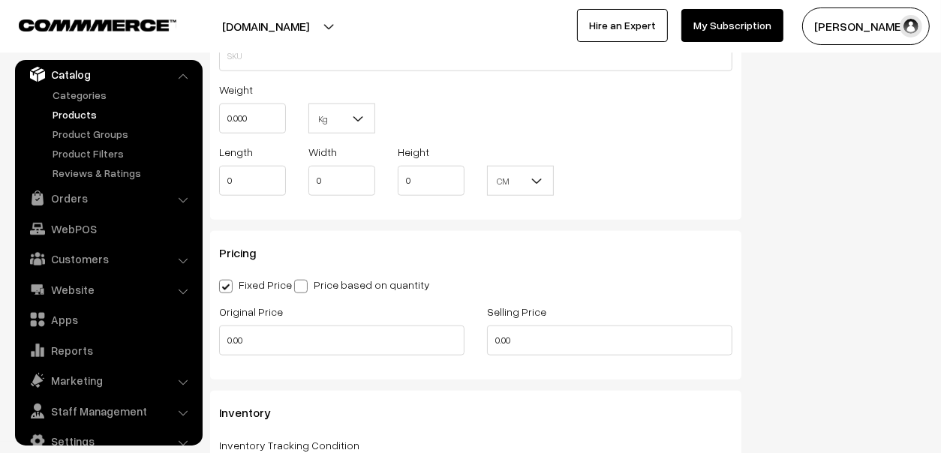
scroll to position [1125, 0]
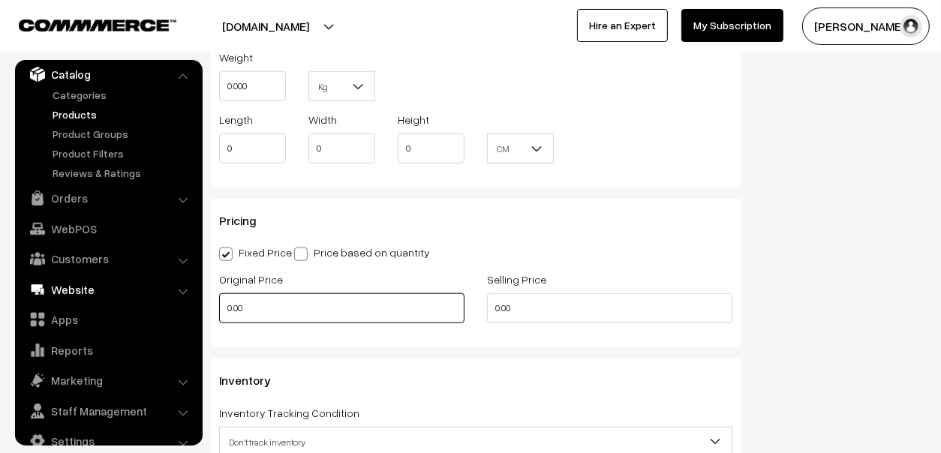
drag, startPoint x: 270, startPoint y: 294, endPoint x: 135, endPoint y: 300, distance: 135.2
click at [81, 325] on body "Thank you for showing interest. Our team will call you shortly. Close mouldmark…" at bounding box center [470, 129] width 941 height 2509
type input "24"
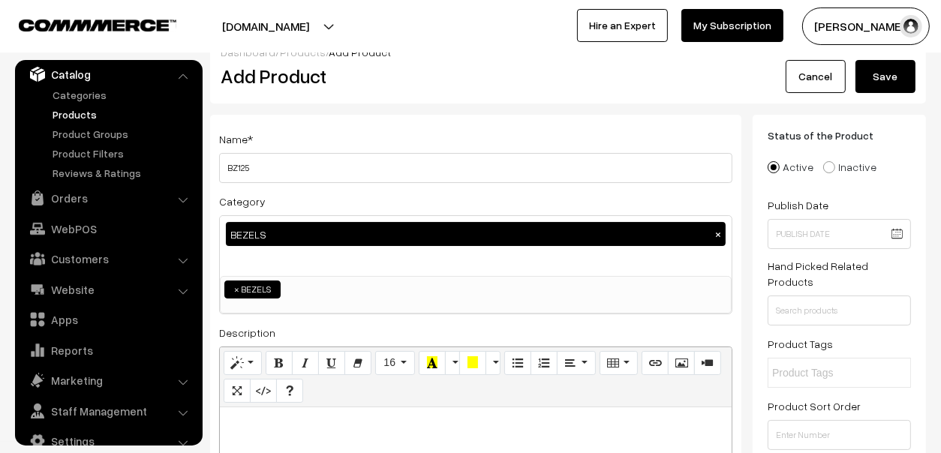
scroll to position [0, 0]
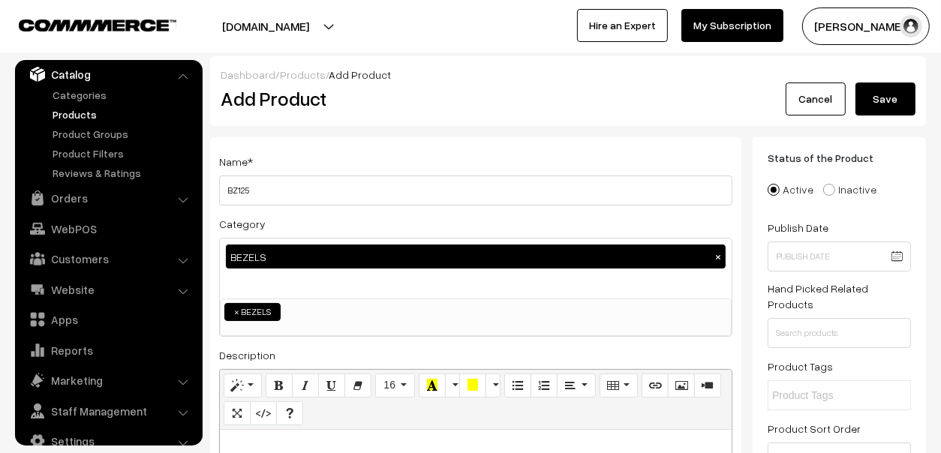
type input "19"
click at [891, 96] on button "Save" at bounding box center [885, 99] width 60 height 33
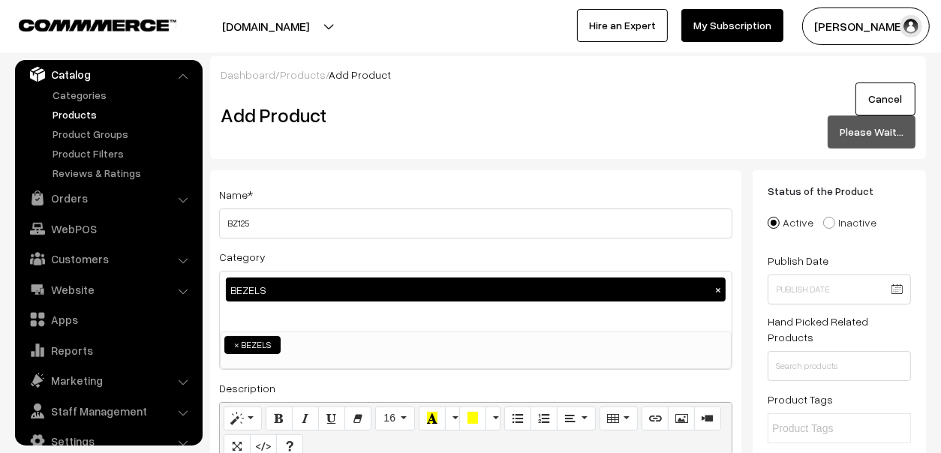
scroll to position [74, 0]
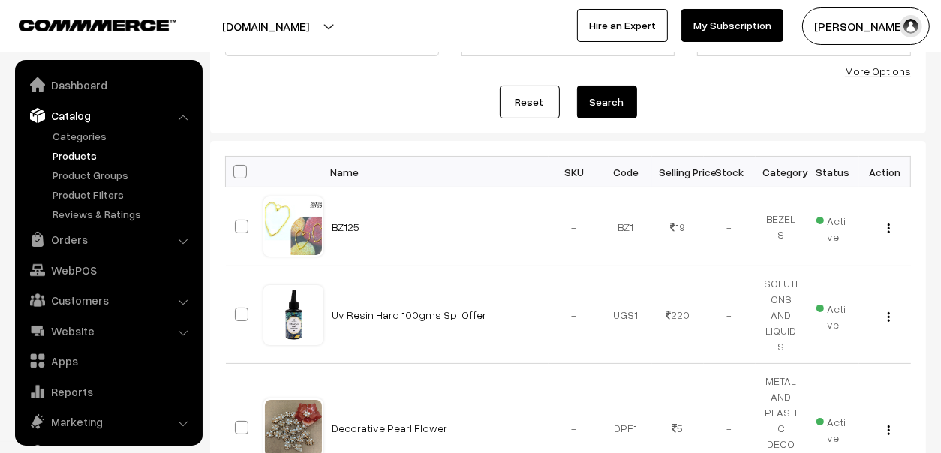
scroll to position [41, 0]
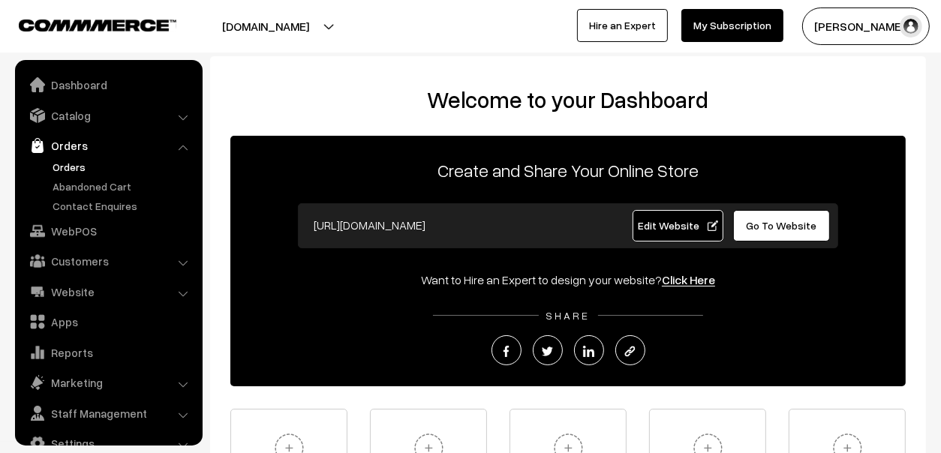
click at [65, 160] on link "Orders" at bounding box center [123, 167] width 149 height 16
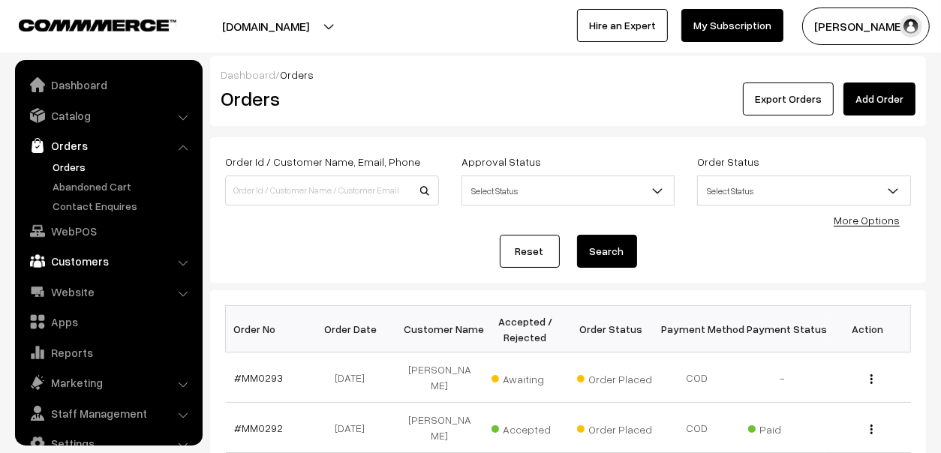
scroll to position [25, 0]
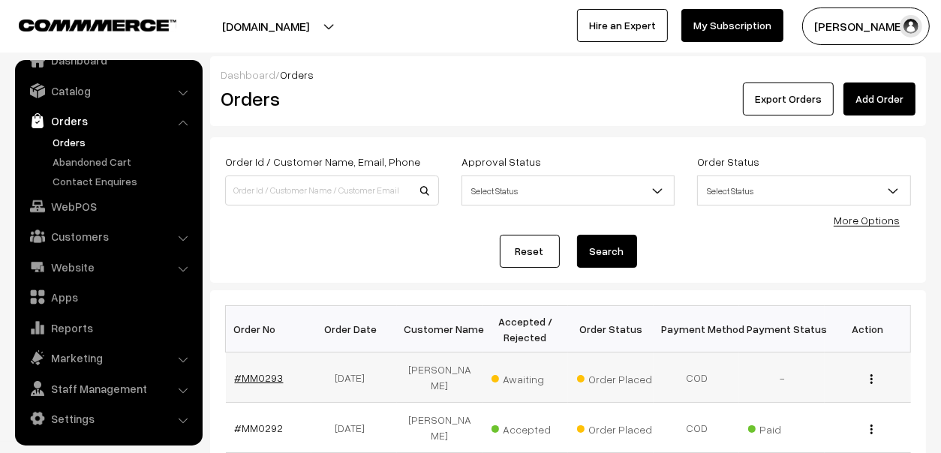
click at [275, 379] on link "#MM0293" at bounding box center [259, 377] width 49 height 13
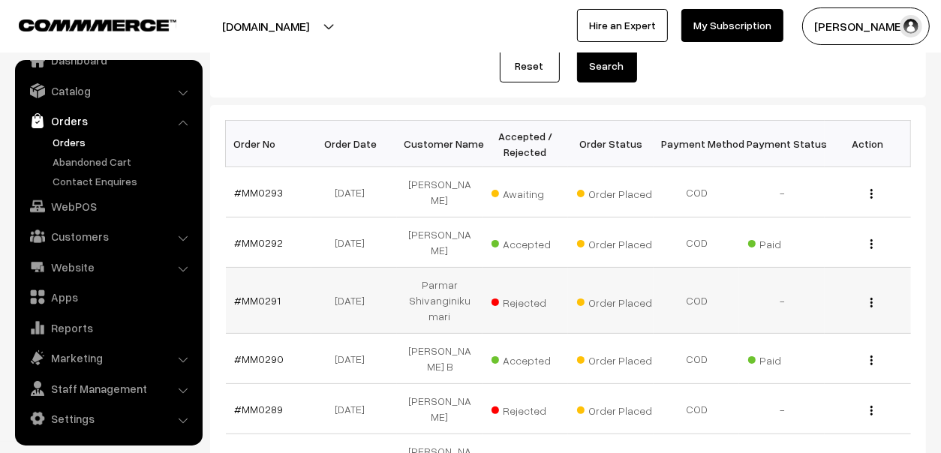
scroll to position [225, 0]
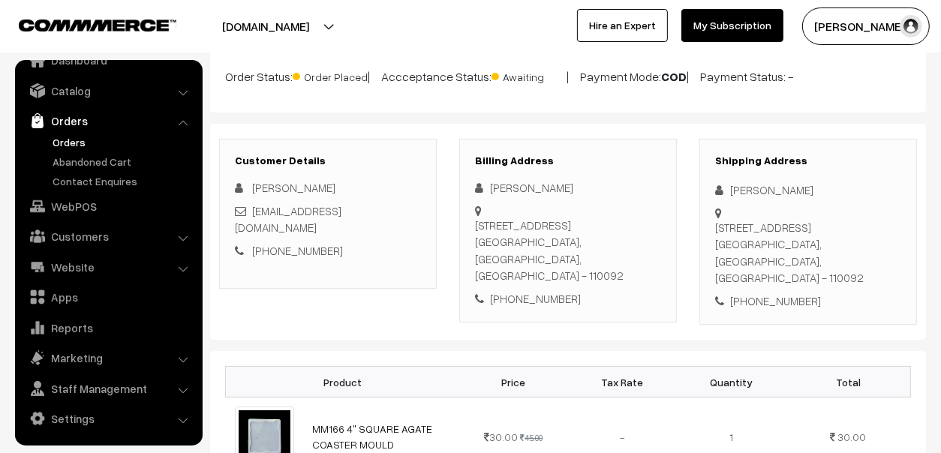
scroll to position [225, 0]
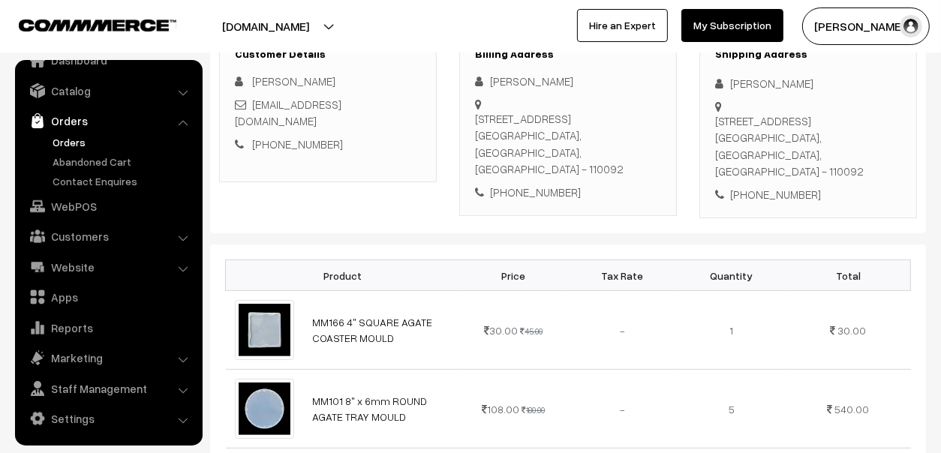
click at [301, 137] on link "[PHONE_NUMBER]" at bounding box center [297, 144] width 91 height 14
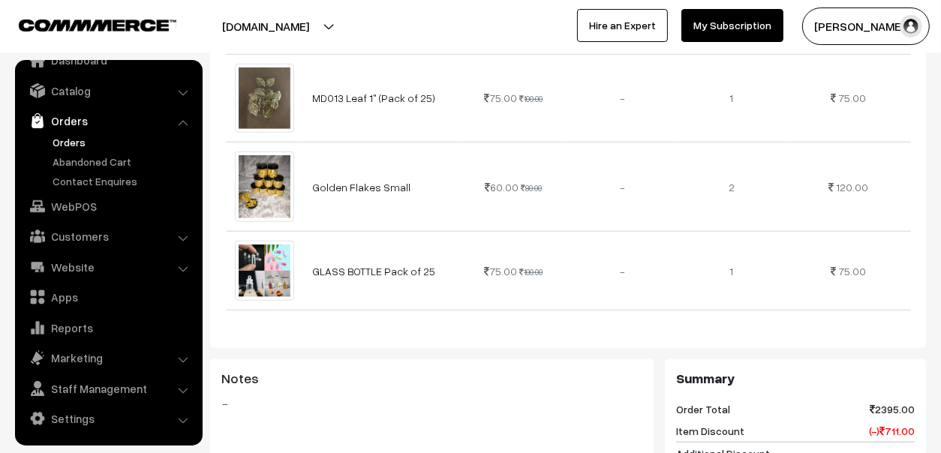
scroll to position [1050, 0]
click at [76, 136] on link "Orders" at bounding box center [123, 142] width 149 height 16
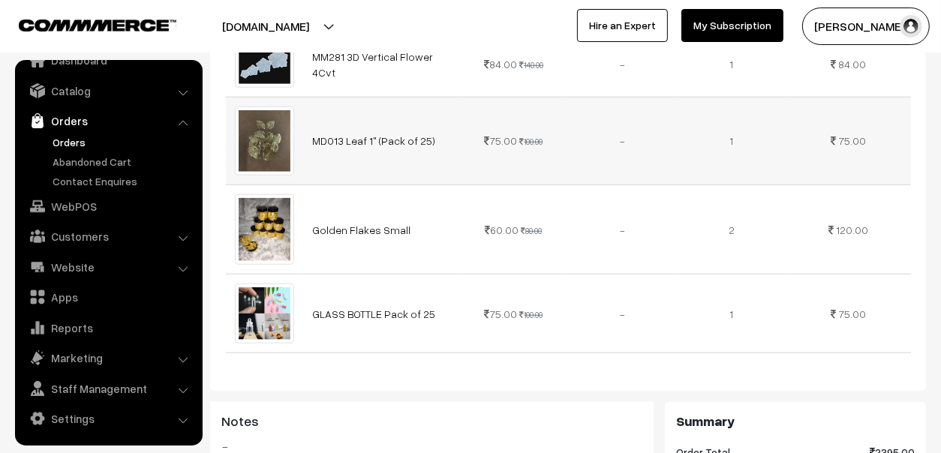
scroll to position [974, 0]
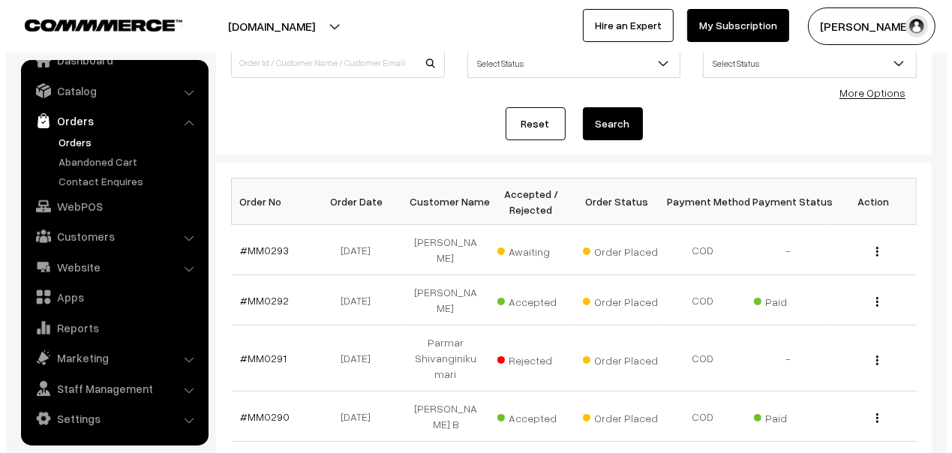
scroll to position [225, 0]
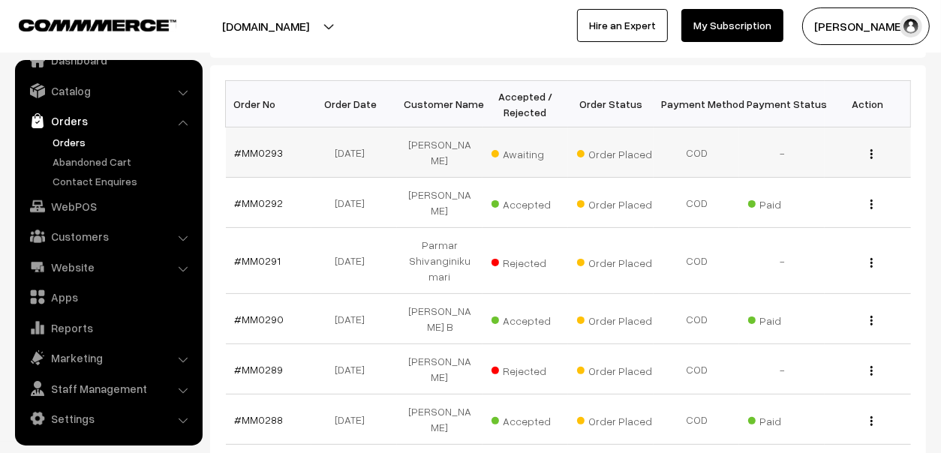
click at [693, 153] on td "COD" at bounding box center [696, 153] width 86 height 50
click at [531, 151] on span "Awaiting" at bounding box center [528, 153] width 75 height 20
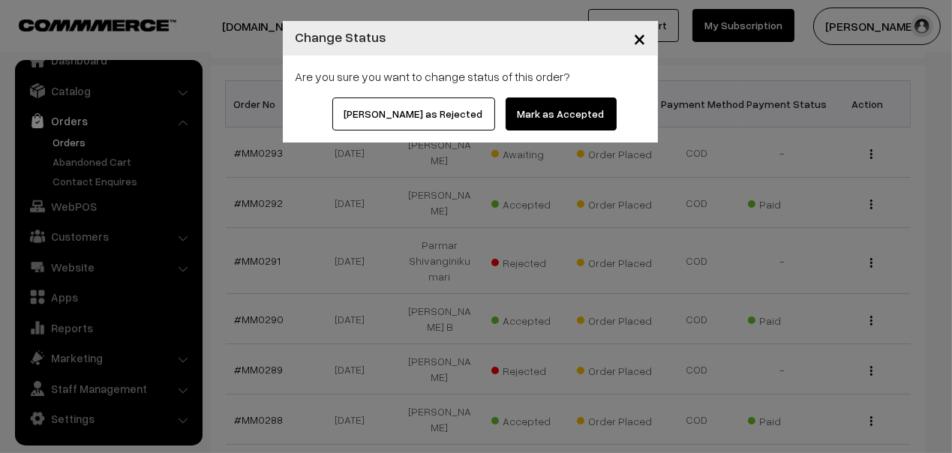
click at [526, 110] on button "Mark as Accepted" at bounding box center [561, 114] width 111 height 33
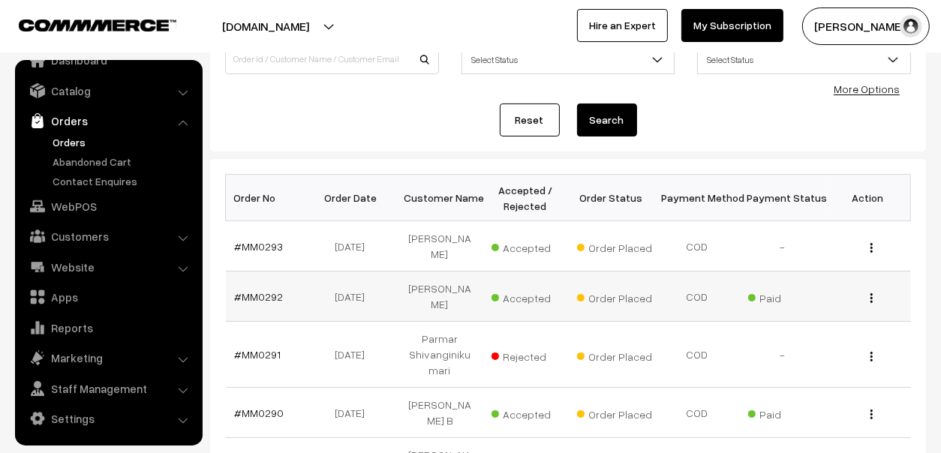
scroll to position [149, 0]
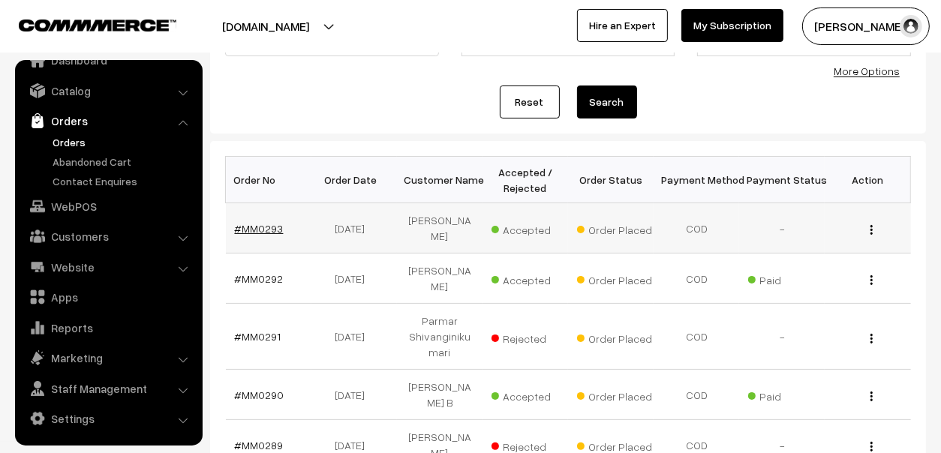
click at [251, 224] on link "#MM0293" at bounding box center [259, 228] width 49 height 13
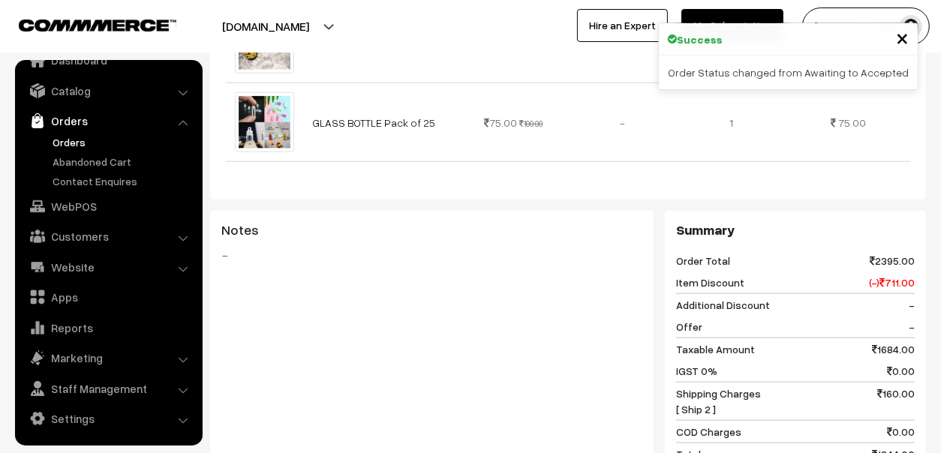
scroll to position [1500, 0]
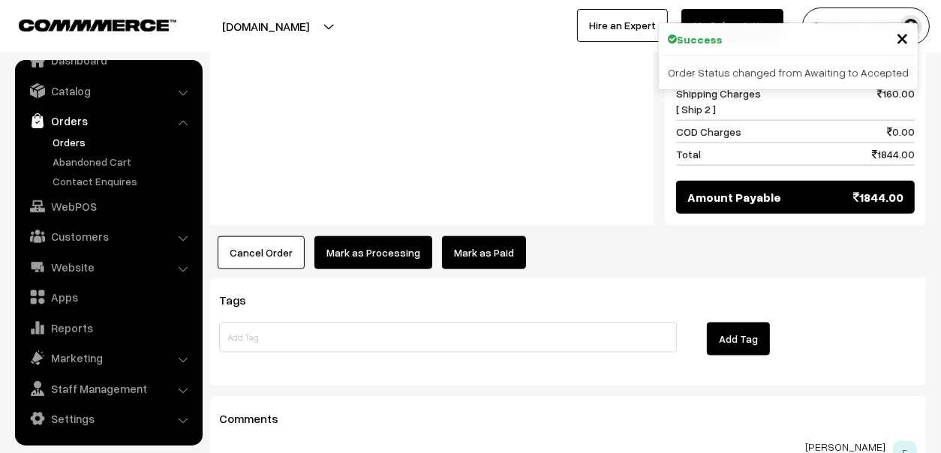
click at [480, 236] on link "Mark as Paid" at bounding box center [484, 252] width 84 height 33
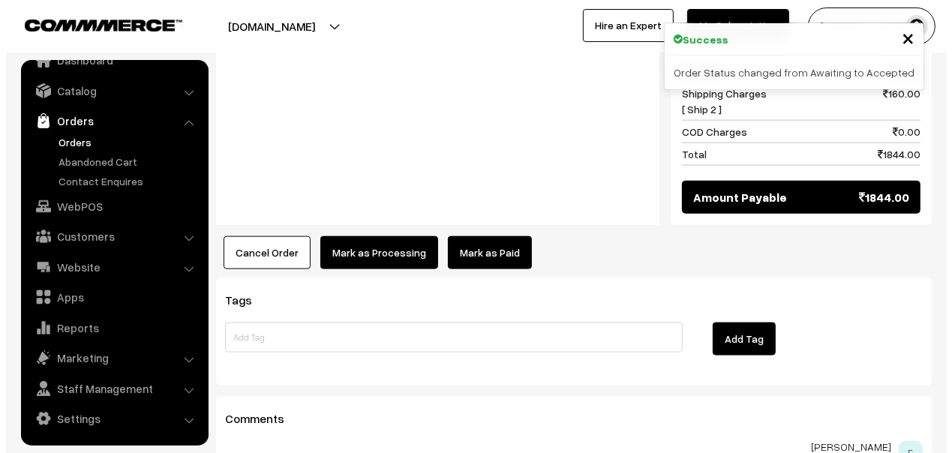
scroll to position [1514, 0]
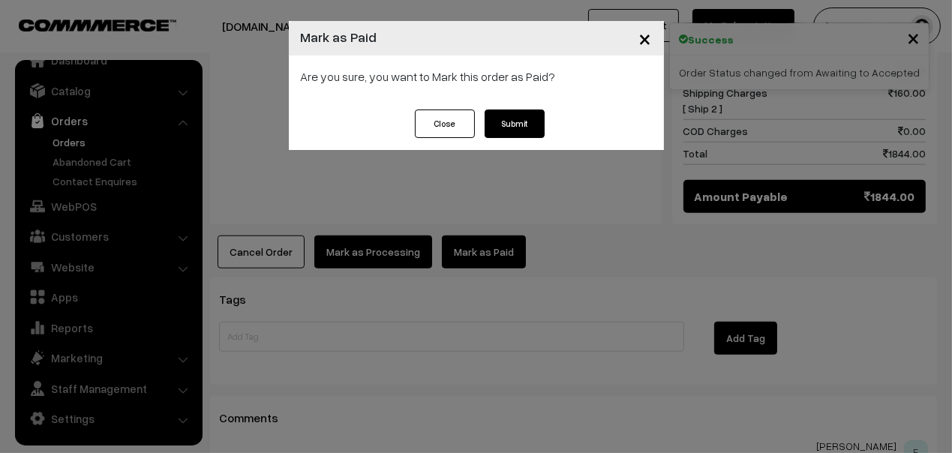
click at [517, 131] on button "Submit" at bounding box center [515, 124] width 60 height 29
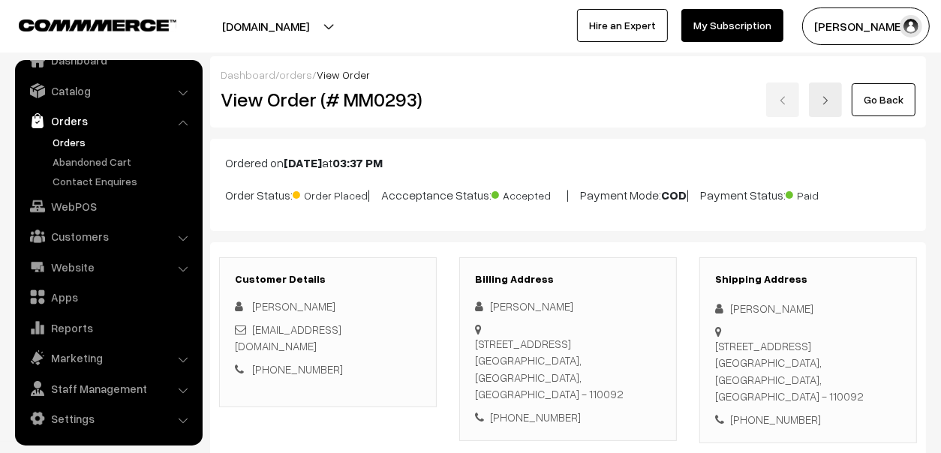
drag, startPoint x: 567, startPoint y: 307, endPoint x: 490, endPoint y: 312, distance: 77.4
click at [490, 312] on div "[PERSON_NAME]" at bounding box center [568, 306] width 186 height 17
copy div "[PERSON_NAME]"
drag, startPoint x: 579, startPoint y: 371, endPoint x: 509, endPoint y: 376, distance: 70.0
click at [509, 409] on div "[PHONE_NUMBER]" at bounding box center [568, 417] width 186 height 17
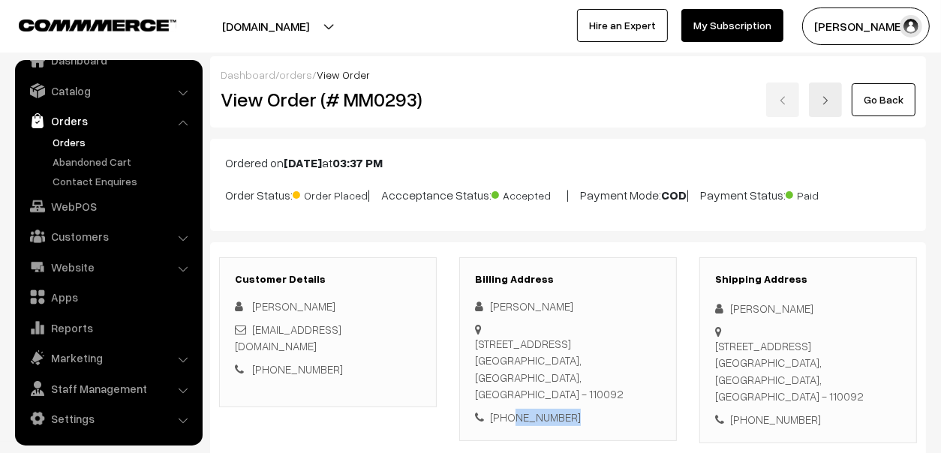
copy div "9313536369"
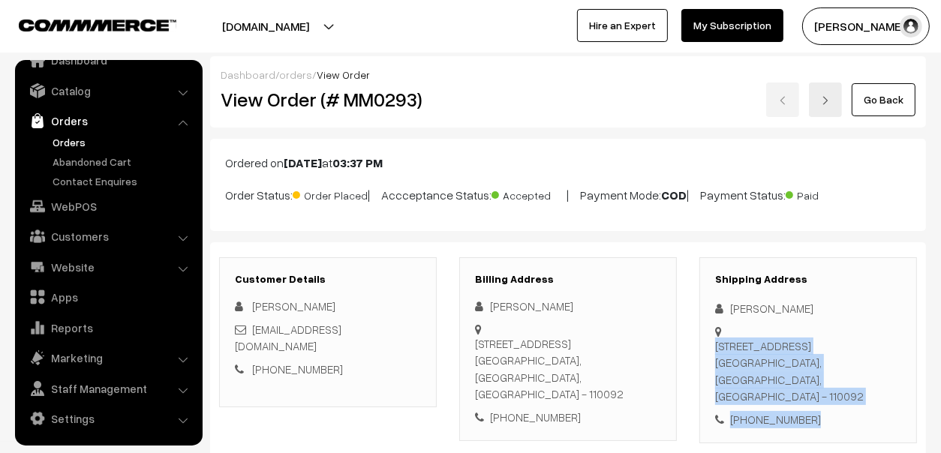
drag, startPoint x: 726, startPoint y: 332, endPoint x: 816, endPoint y: 377, distance: 100.6
click at [816, 377] on div "Shipping Address [PERSON_NAME] [STREET_ADDRESS] [PHONE_NUMBER]" at bounding box center [808, 350] width 218 height 187
copy div "[STREET_ADDRESS] [PHONE_NUMBER]"
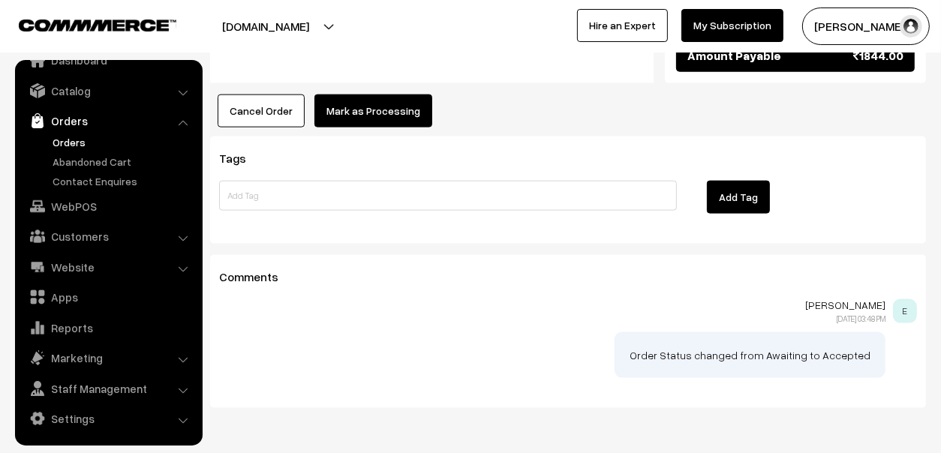
scroll to position [1281, 0]
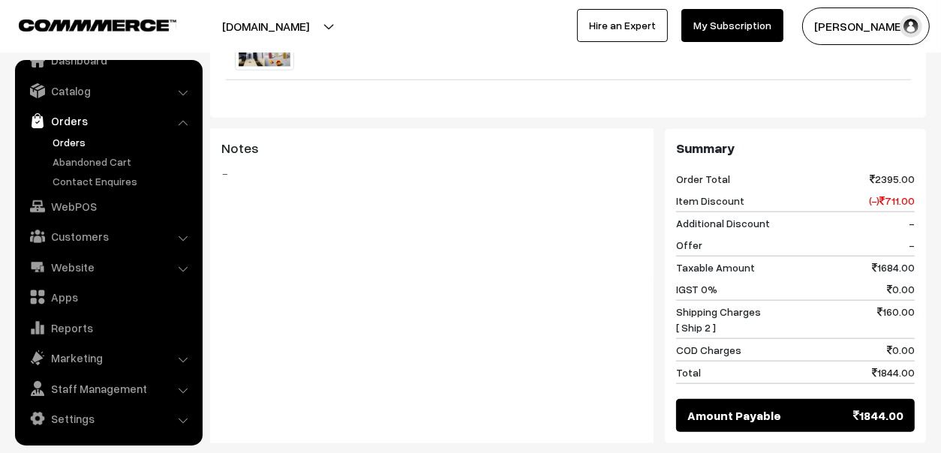
click at [73, 140] on link "Orders" at bounding box center [123, 142] width 149 height 16
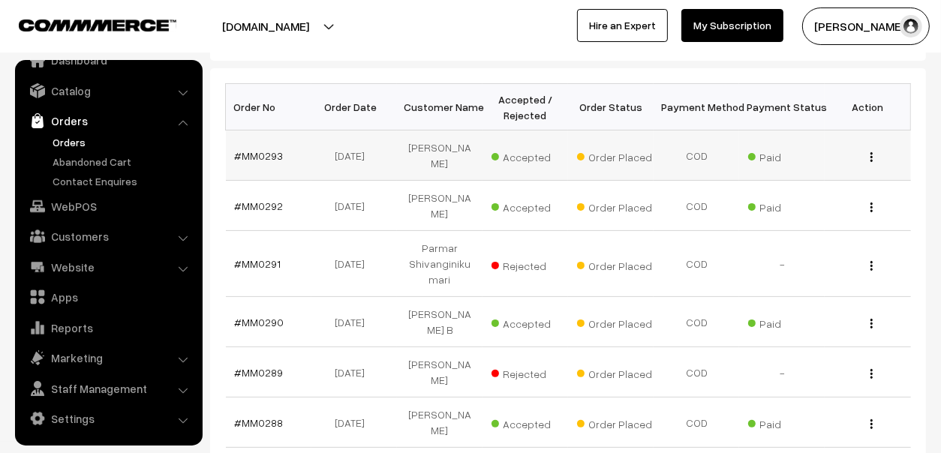
scroll to position [225, 0]
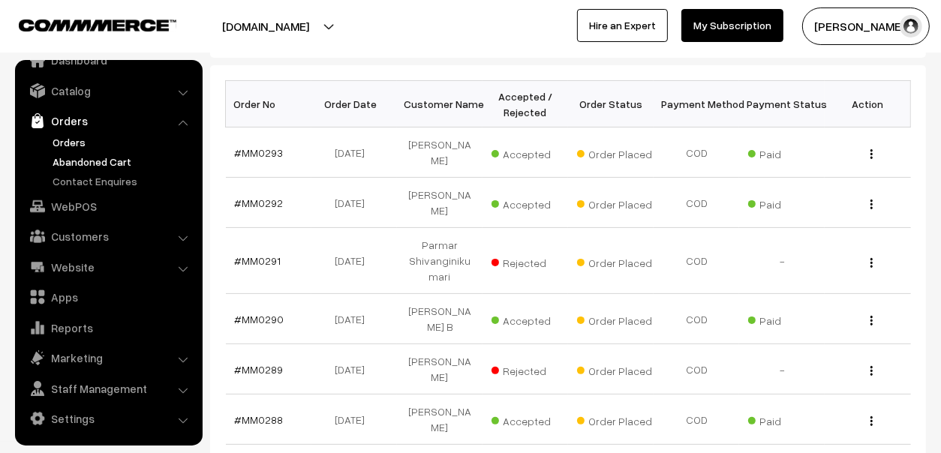
click at [104, 158] on link "Abandoned Cart" at bounding box center [123, 162] width 149 height 16
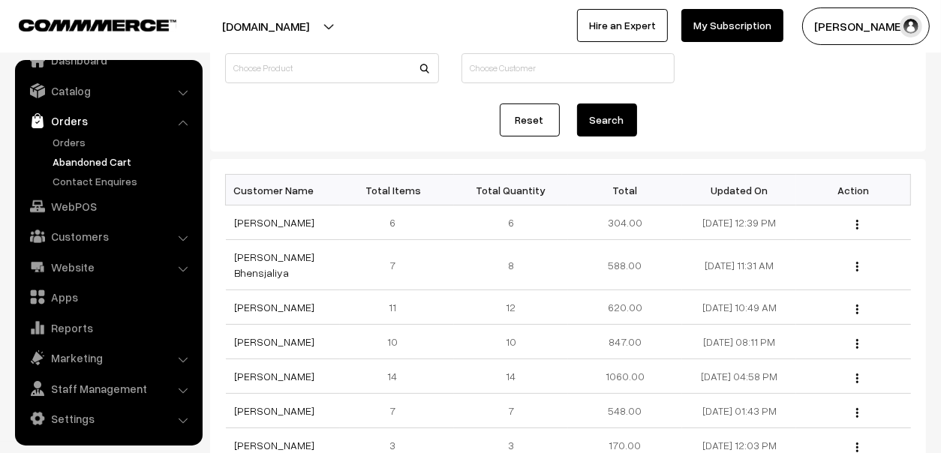
scroll to position [149, 0]
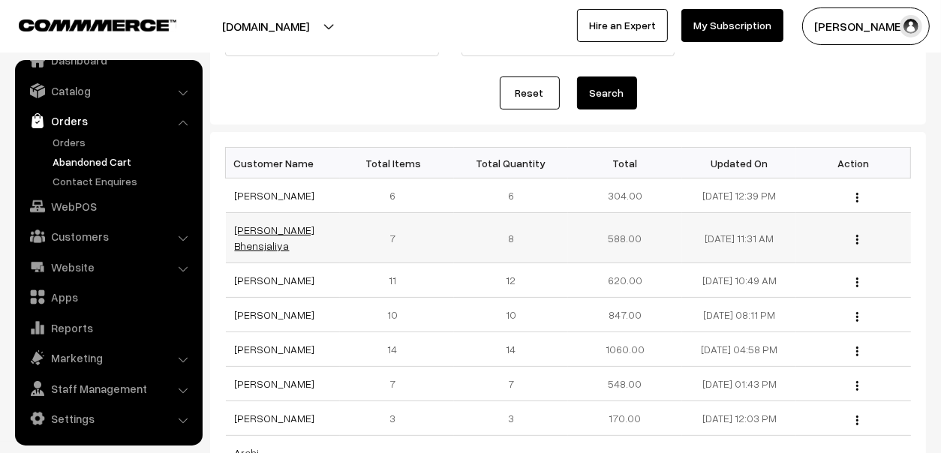
click at [264, 228] on link "[PERSON_NAME] Bhensjaliya" at bounding box center [275, 238] width 80 height 29
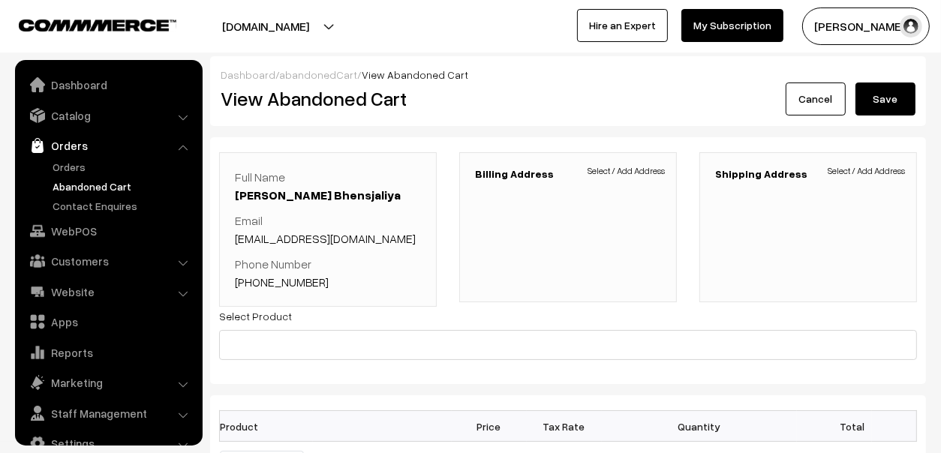
scroll to position [25, 0]
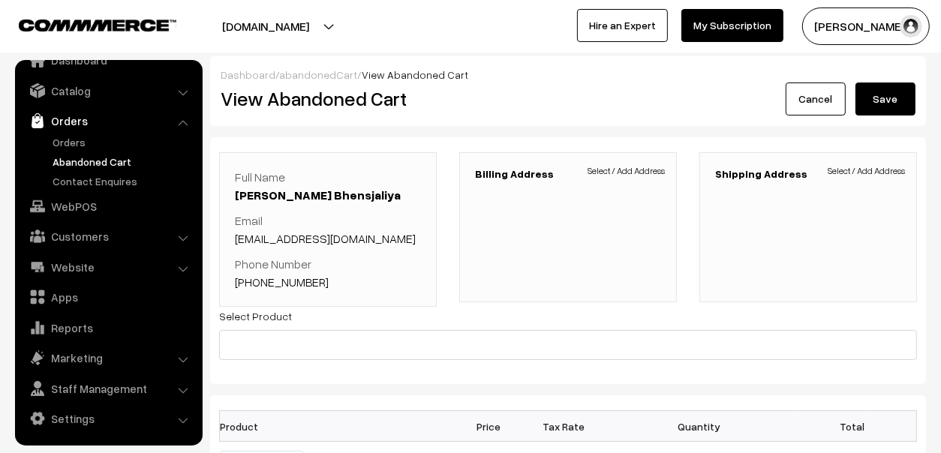
click at [275, 281] on link "[PHONE_NUMBER]" at bounding box center [282, 282] width 94 height 15
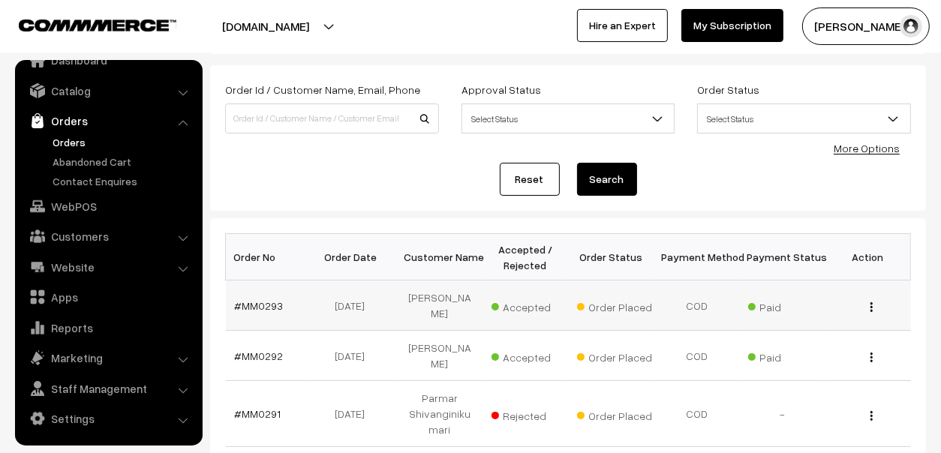
scroll to position [149, 0]
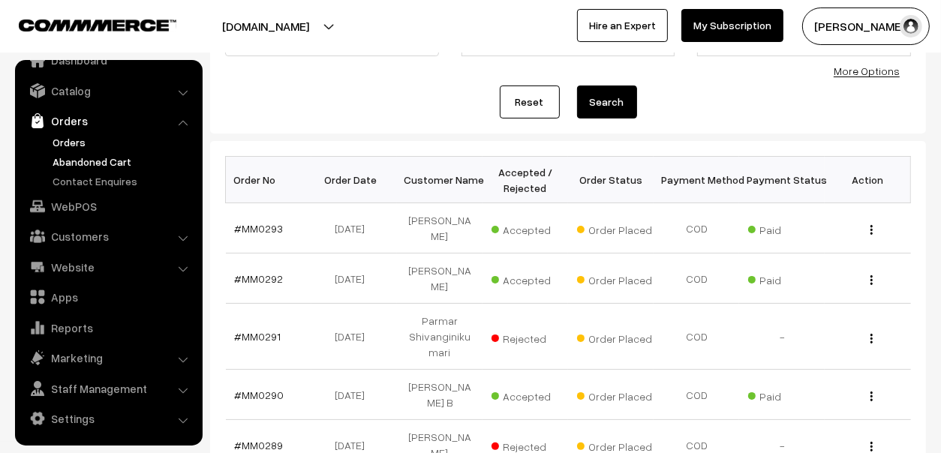
click at [92, 157] on link "Abandoned Cart" at bounding box center [123, 162] width 149 height 16
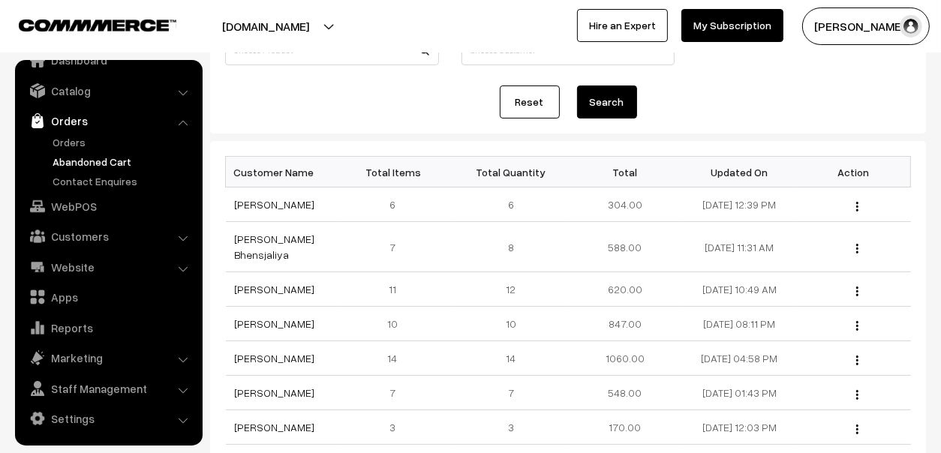
scroll to position [149, 0]
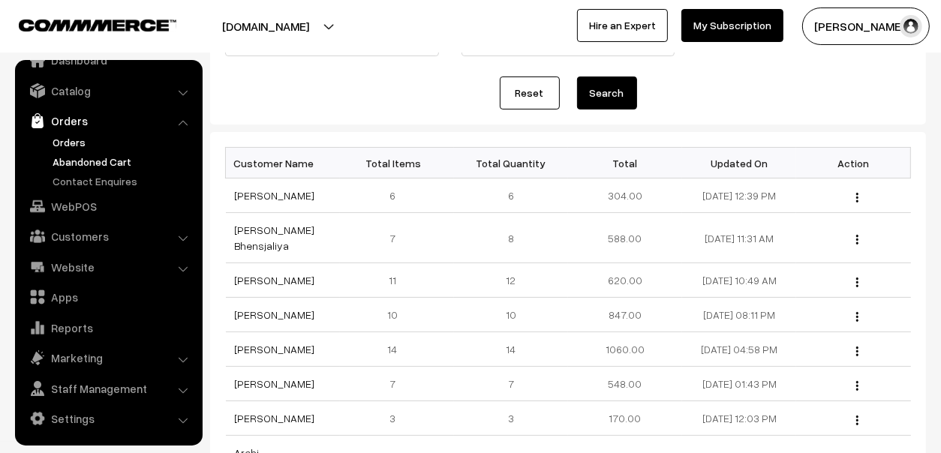
click at [61, 137] on link "Orders" at bounding box center [123, 142] width 149 height 16
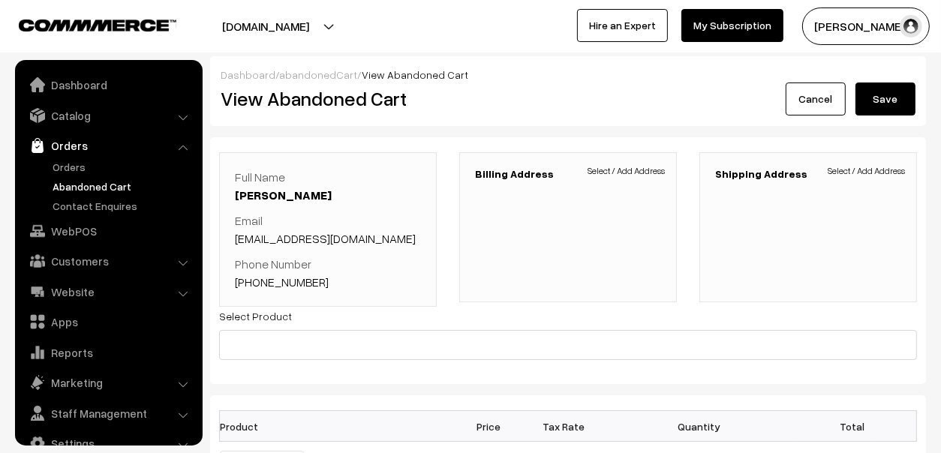
scroll to position [25, 0]
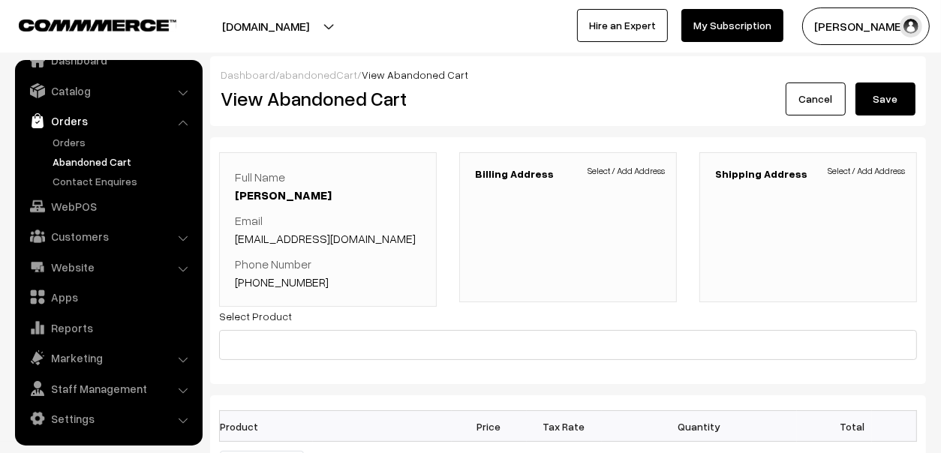
click at [279, 284] on link "+91 9511619333" at bounding box center [282, 282] width 94 height 15
click at [272, 283] on link "+91 9511619333" at bounding box center [282, 282] width 94 height 15
drag, startPoint x: 330, startPoint y: 275, endPoint x: 233, endPoint y: 298, distance: 100.1
click at [233, 298] on div "Full Name Vidhi Chhablani Email Daryananineetu@yahoo.com Phone Number +91 95116…" at bounding box center [328, 229] width 218 height 155
copy link "+91 9511619333"
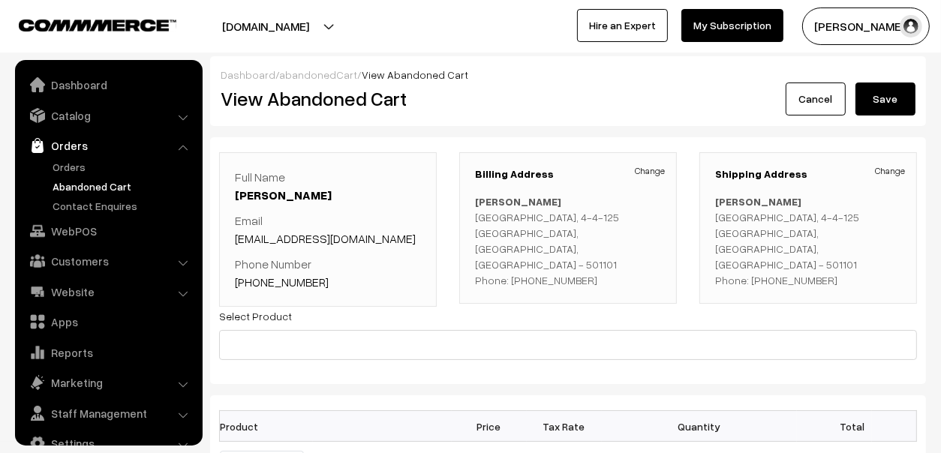
scroll to position [25, 0]
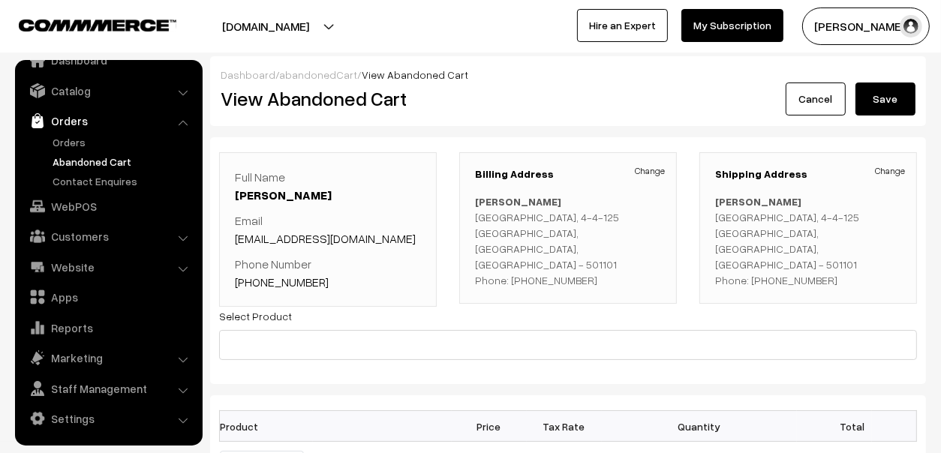
click at [290, 280] on link "[PHONE_NUMBER]" at bounding box center [282, 282] width 94 height 15
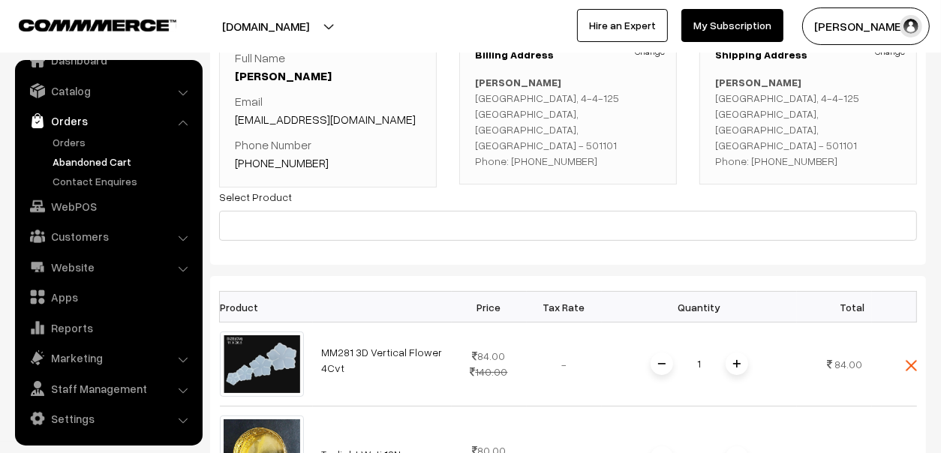
scroll to position [0, 0]
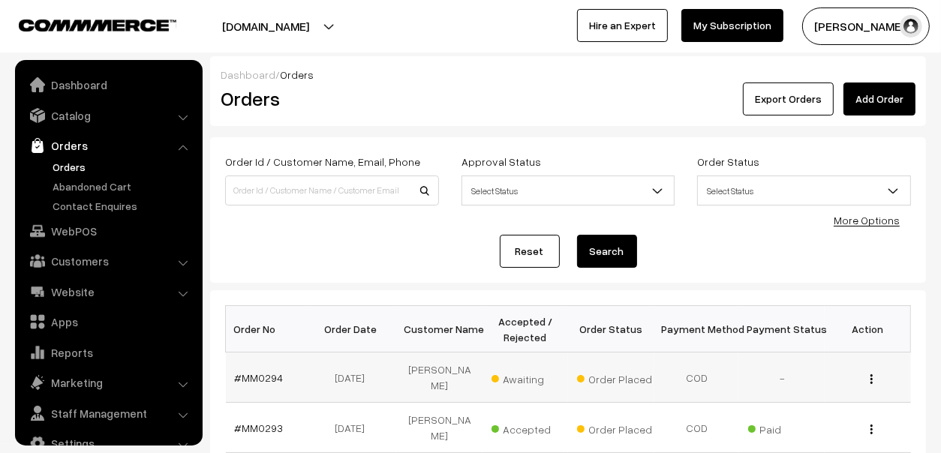
scroll to position [25, 0]
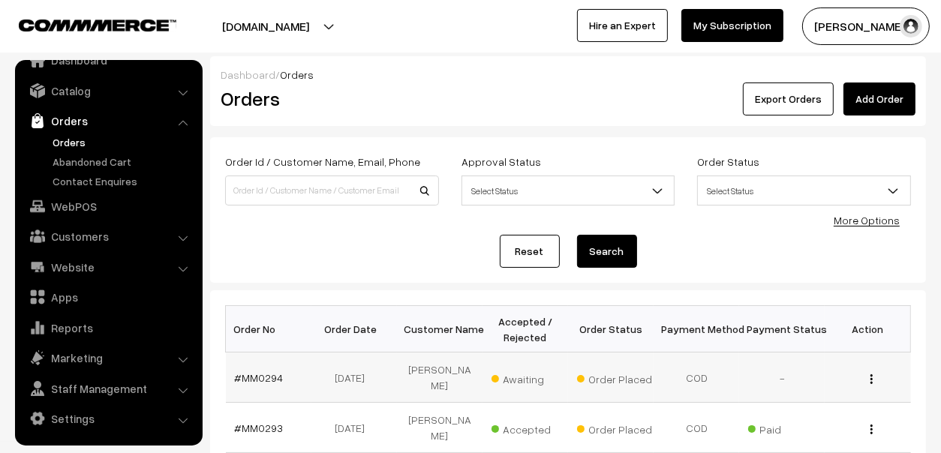
click at [263, 363] on td "#MM0294" at bounding box center [269, 378] width 86 height 50
click at [266, 371] on link "#MM0294" at bounding box center [259, 377] width 49 height 13
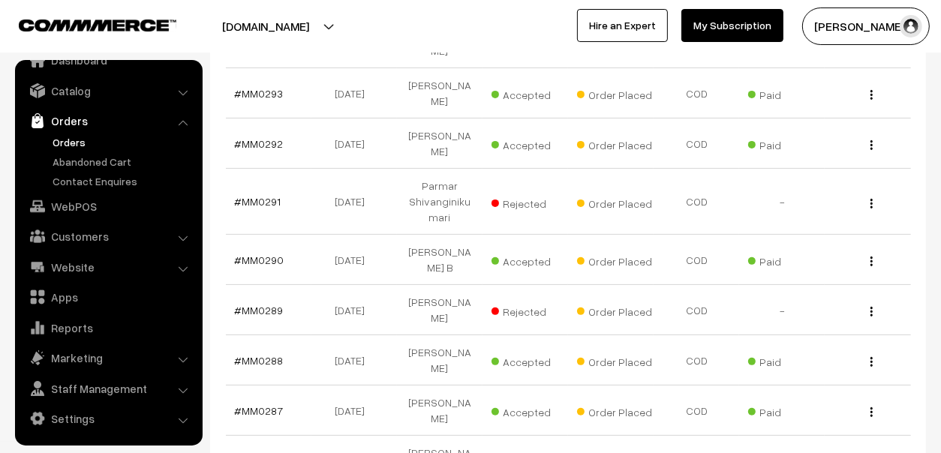
scroll to position [515, 0]
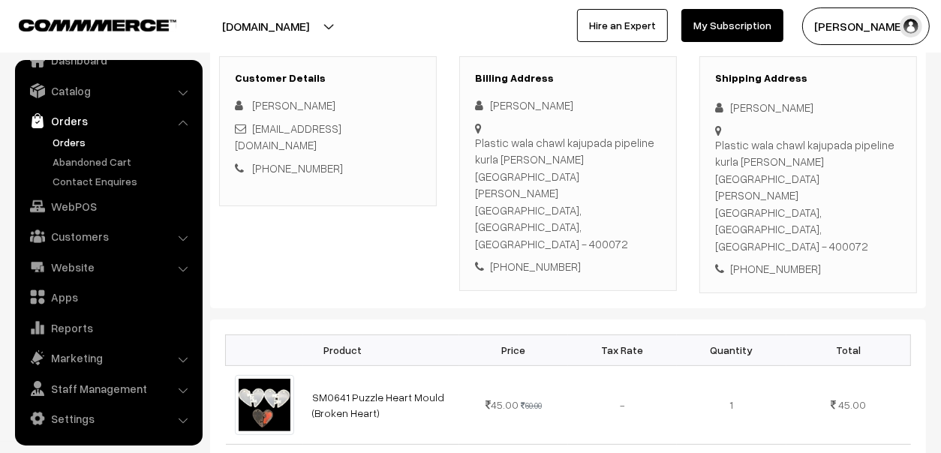
scroll to position [149, 0]
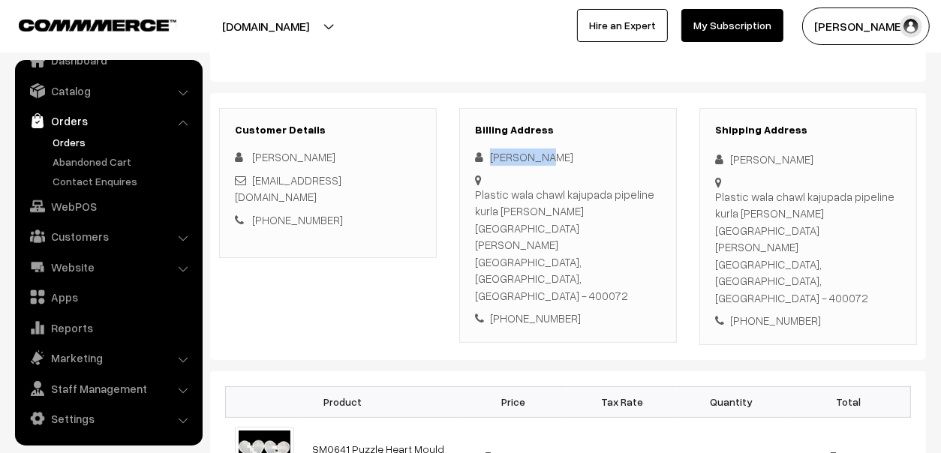
drag, startPoint x: 490, startPoint y: 156, endPoint x: 554, endPoint y: 161, distance: 64.7
click at [554, 161] on div "Wahid Khan" at bounding box center [568, 157] width 186 height 17
copy div "Wahid Khan"
drag, startPoint x: 600, startPoint y: 269, endPoint x: 508, endPoint y: 267, distance: 92.3
click at [508, 310] on div "+91 8108576877" at bounding box center [568, 318] width 186 height 17
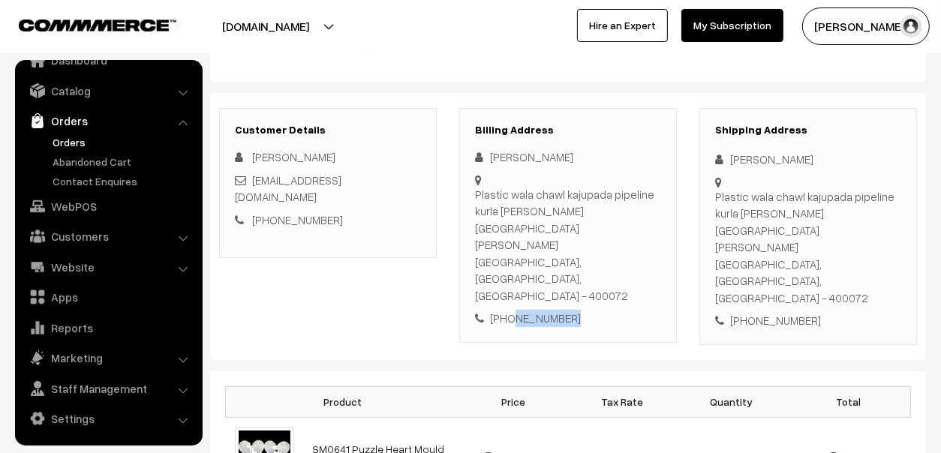
copy div "8108576877"
drag, startPoint x: 716, startPoint y: 190, endPoint x: 833, endPoint y: 276, distance: 145.4
click at [833, 276] on div "Shipping Address Wahid Khan Plastic wala chawl kajupada pipeline kurla neer St …" at bounding box center [808, 226] width 218 height 237
copy div "Plastic wala chawl kajupada pipeline kurla neer St Jude High school High School…"
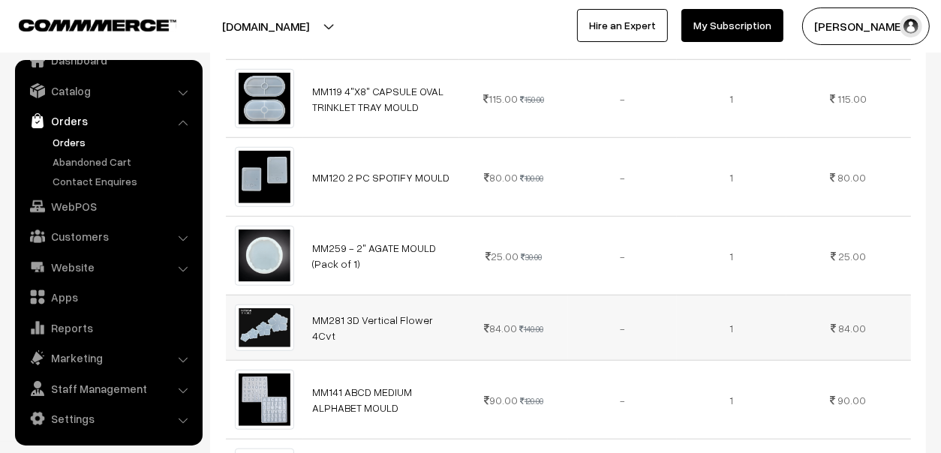
scroll to position [1200, 0]
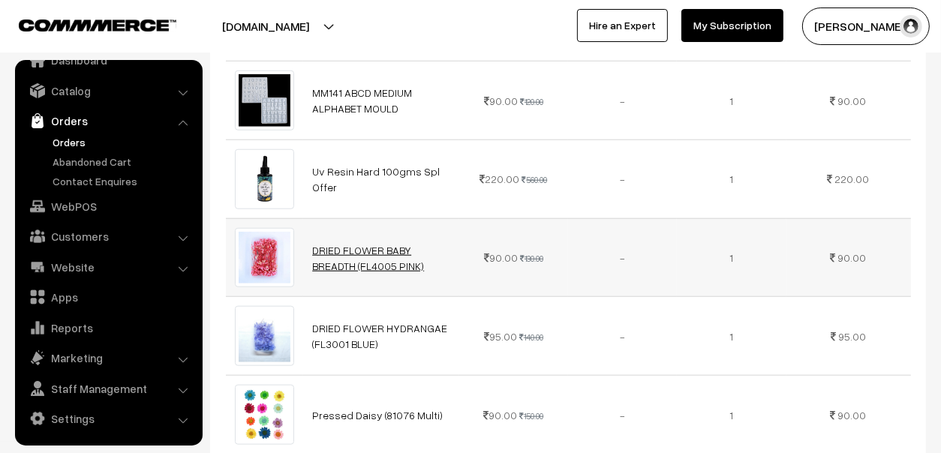
click at [340, 244] on link "DRIED FLOWER BABY BREADTH (FL4005 PINK)" at bounding box center [368, 258] width 112 height 29
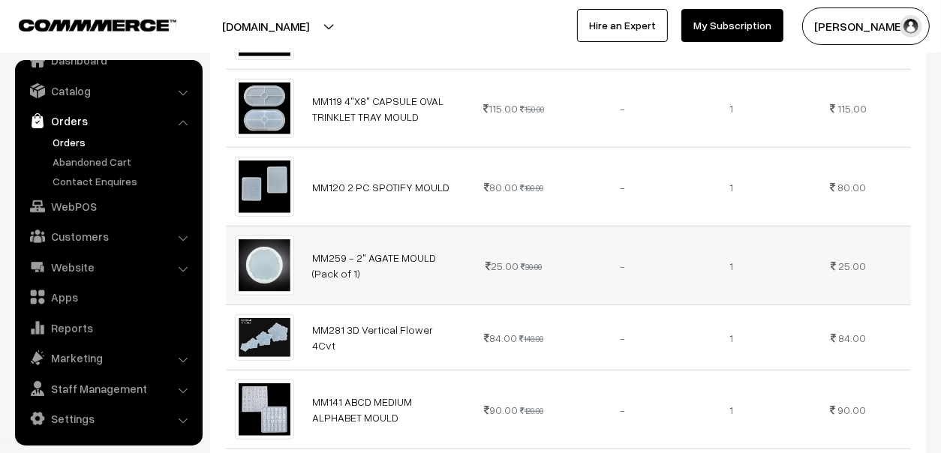
scroll to position [974, 0]
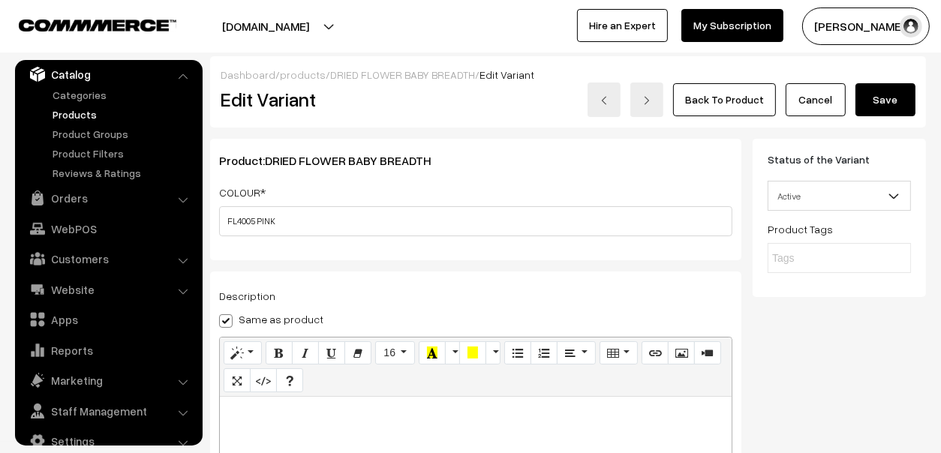
click at [839, 196] on span "Active" at bounding box center [839, 196] width 142 height 26
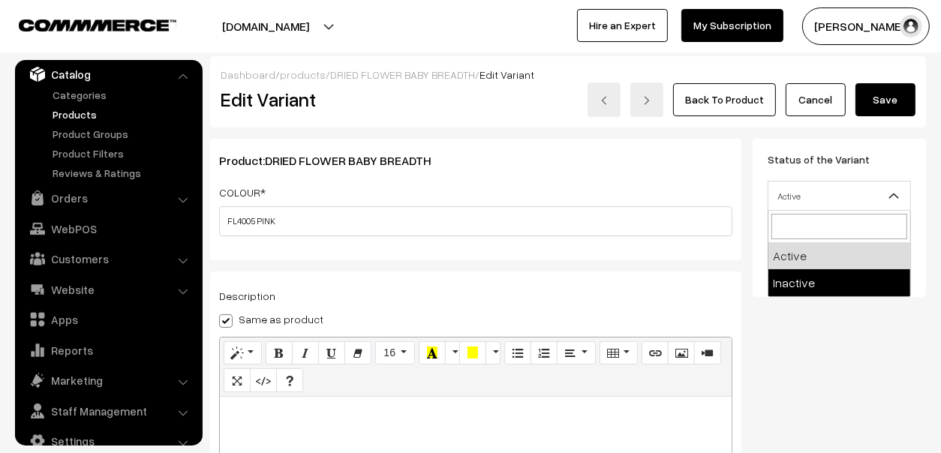
select select "2"
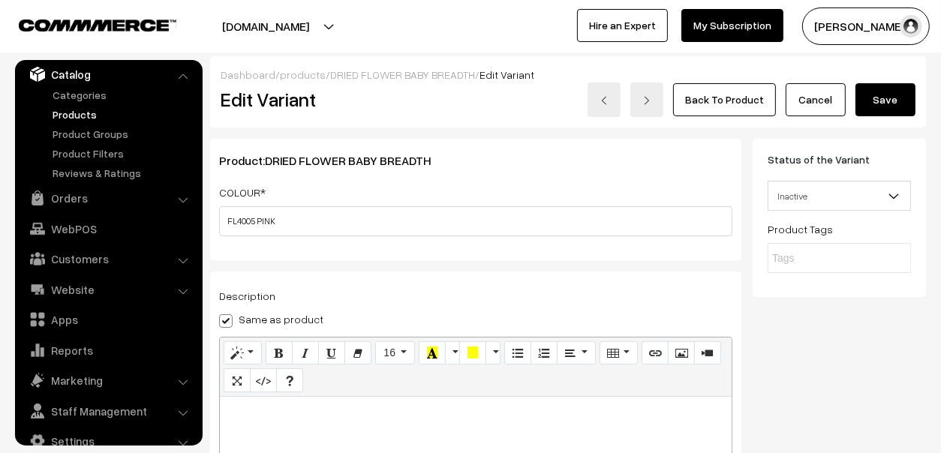
click at [871, 113] on button "Save" at bounding box center [885, 99] width 60 height 33
